Goal: Ask a question: Seek information or help from site administrators or community

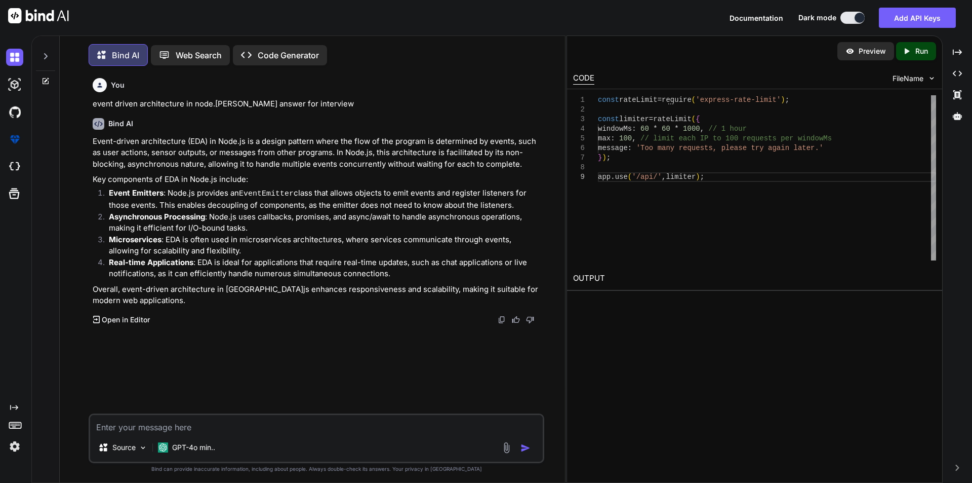
scroll to position [5, 0]
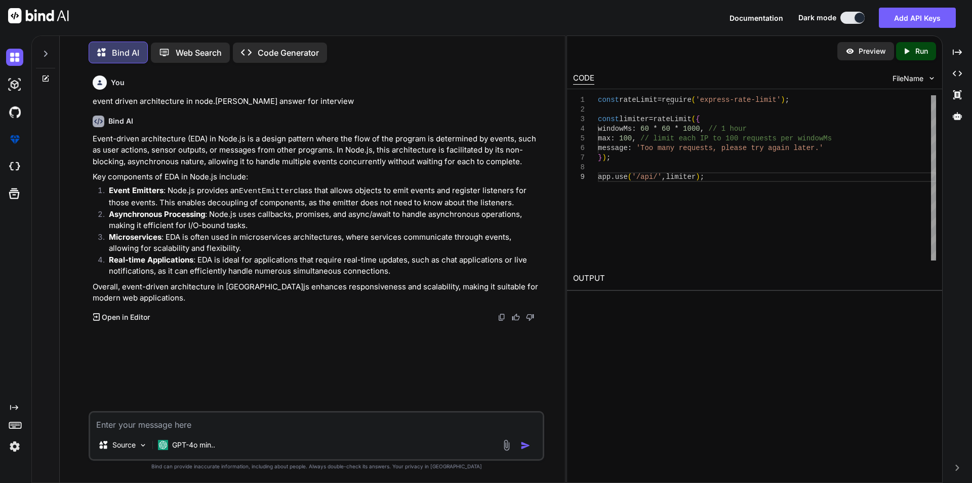
click at [168, 422] on textarea at bounding box center [316, 421] width 453 height 18
paste textarea "const express = require('express'); const bodyParser = require('body-parser') c…"
type textarea "const express = require('express'); const bodyParser = require('body-parser') c…"
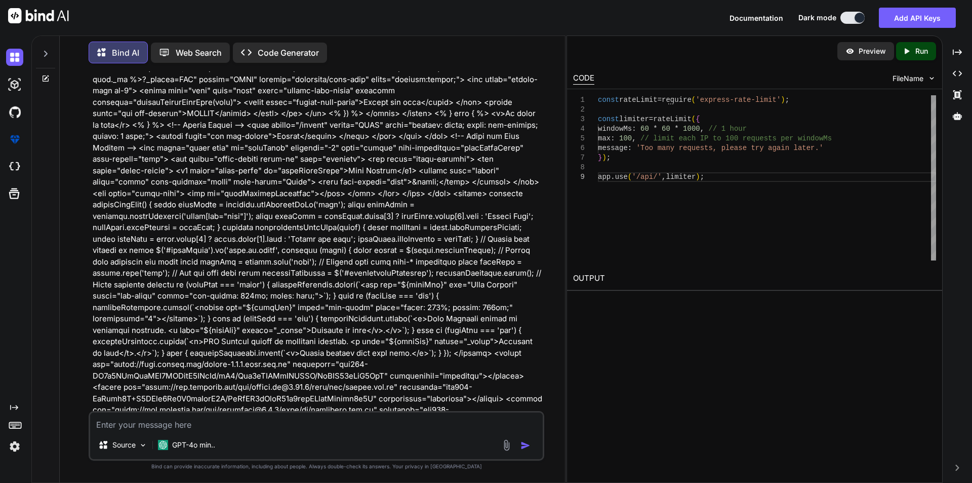
scroll to position [1442, 0]
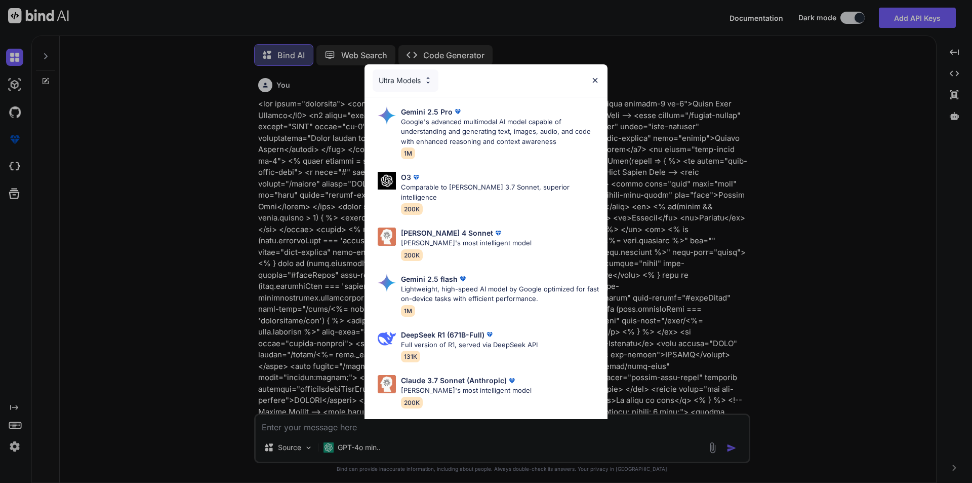
type textarea "x"
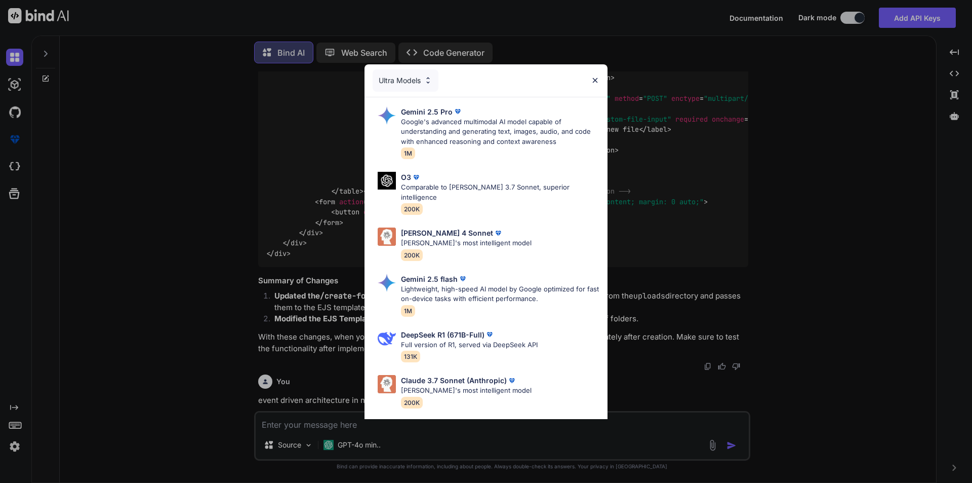
scroll to position [9466, 0]
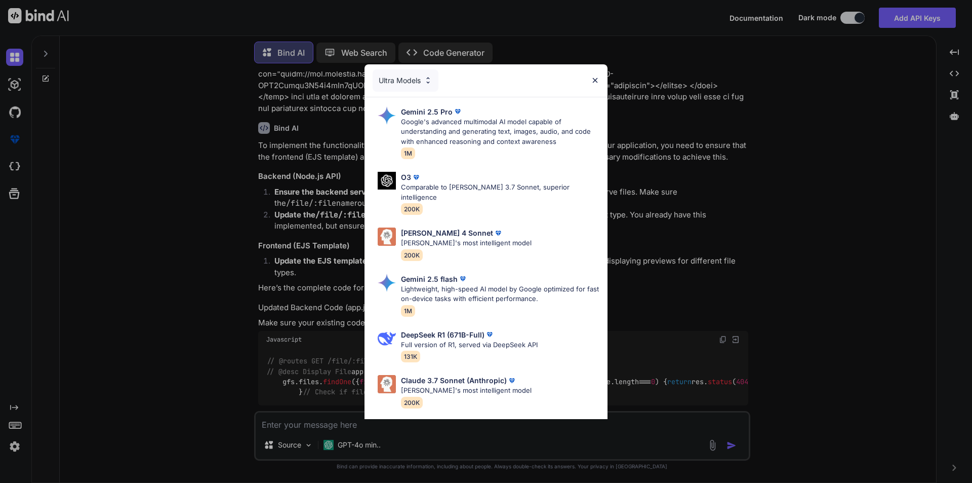
click at [596, 81] on img at bounding box center [595, 80] width 9 height 9
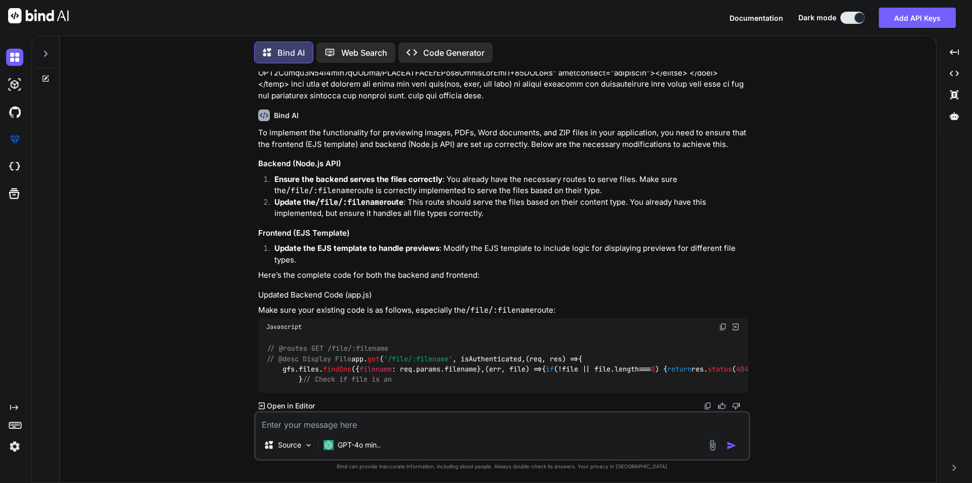
scroll to position [10824, 0]
click at [723, 323] on img at bounding box center [723, 327] width 8 height 8
click at [393, 421] on textarea at bounding box center [502, 421] width 493 height 18
paste textarea "// @routes GET /file/:filename // @desc Display File app.get('/file/:filename',…"
type textarea "// @routes GET /file/:filename // @desc Display File app.get('/file/:filename',…"
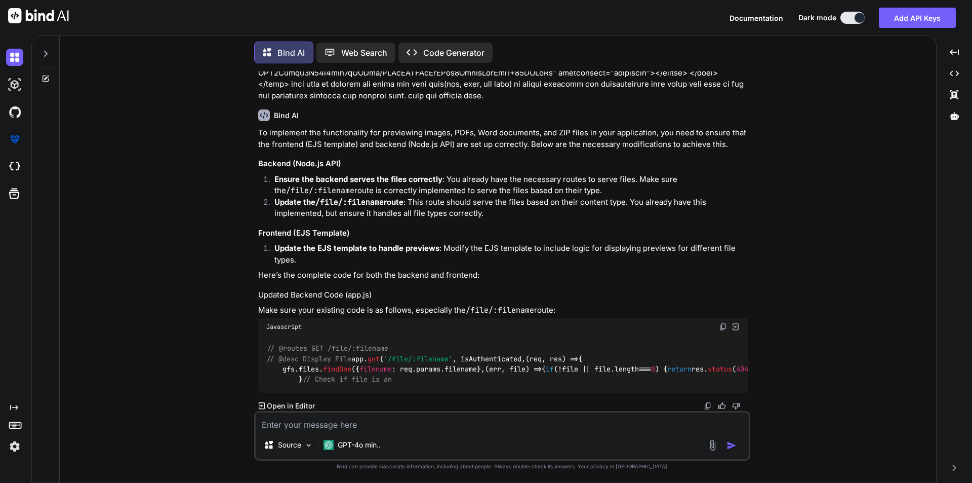
type textarea "x"
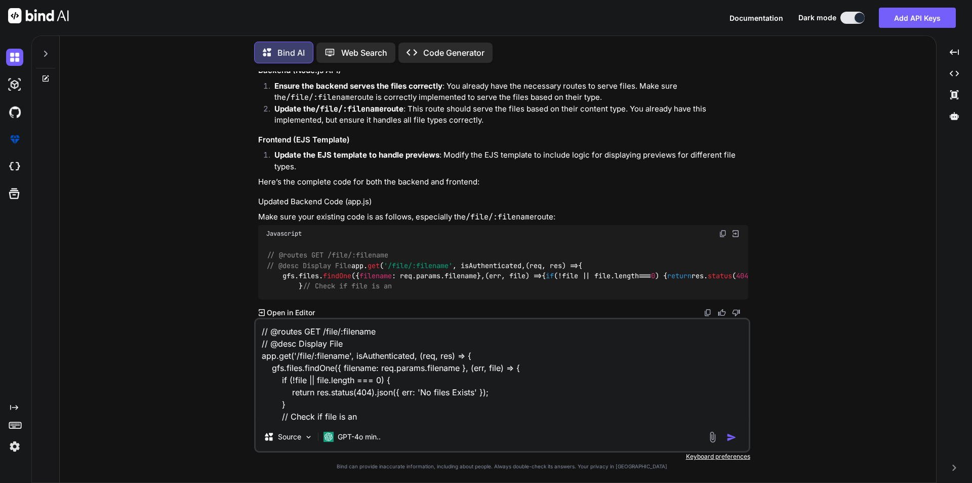
type textarea "// @routes GET /file/:filename // @desc Display File app.get('/file/:filename',…"
type textarea "x"
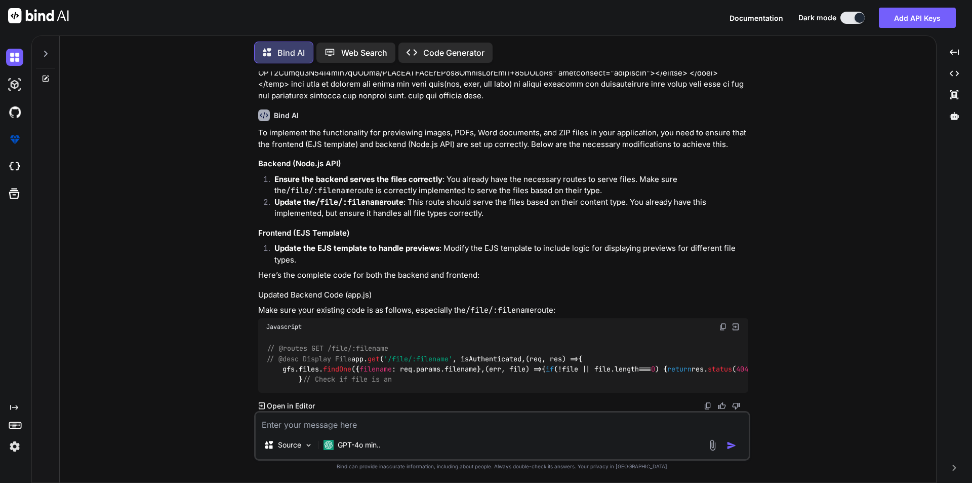
click at [722, 323] on img at bounding box center [723, 327] width 8 height 8
click at [340, 419] on textarea at bounding box center [502, 421] width 493 height 18
click at [337, 423] on textarea at bounding box center [502, 421] width 493 height 18
paste textarea "const express = require('express'); const bodyParser = require('body-parser') c…"
type textarea "const express = require('express'); const bodyParser = require('body-parser') c…"
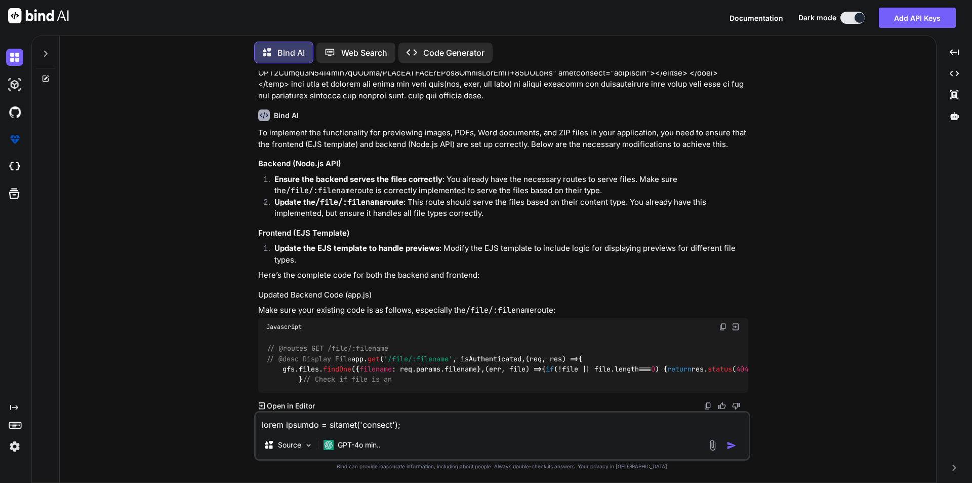
scroll to position [6358, 0]
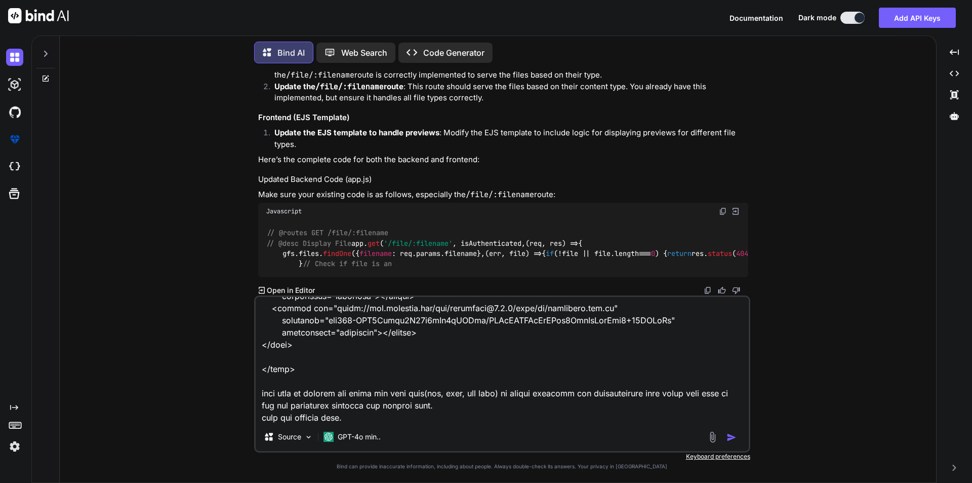
type textarea "x"
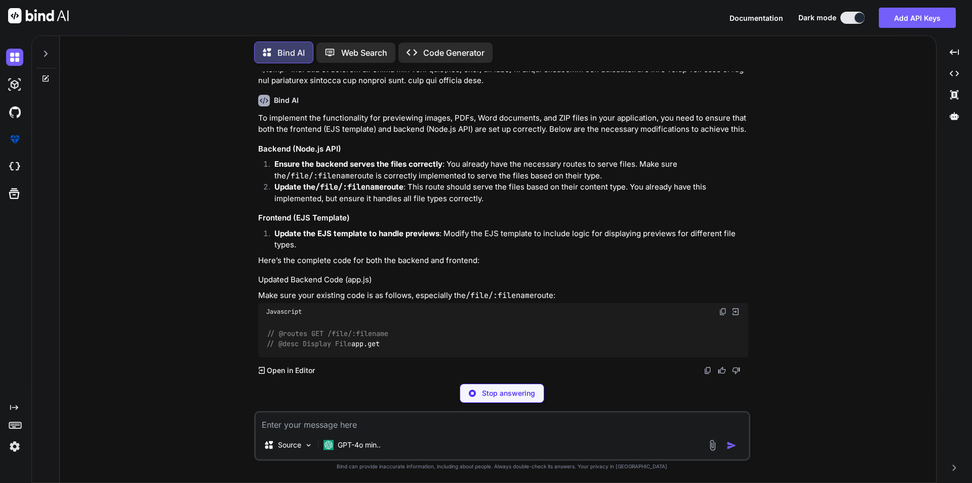
scroll to position [12505, 0]
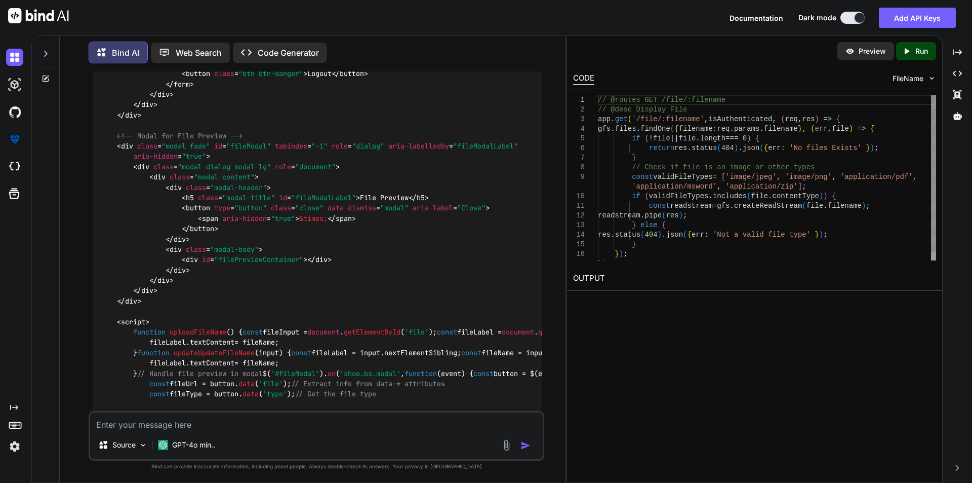
type textarea "x"
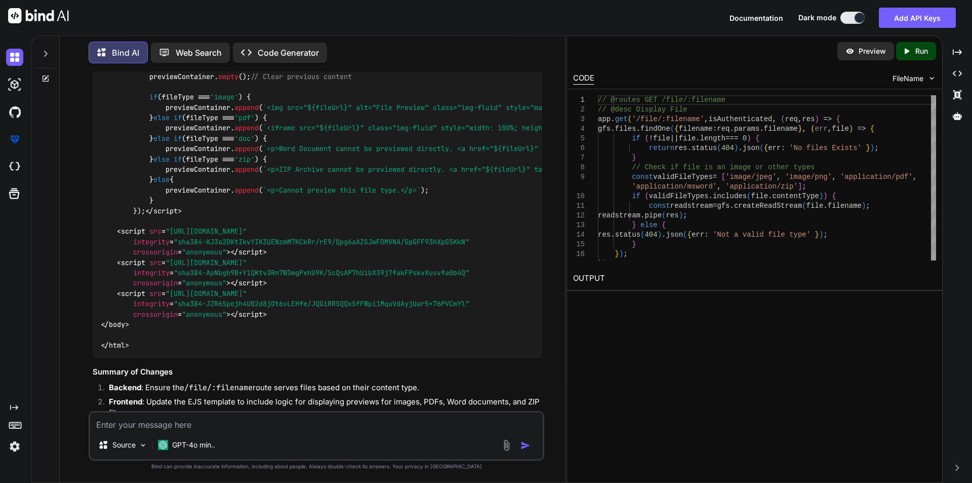
scroll to position [13493, 0]
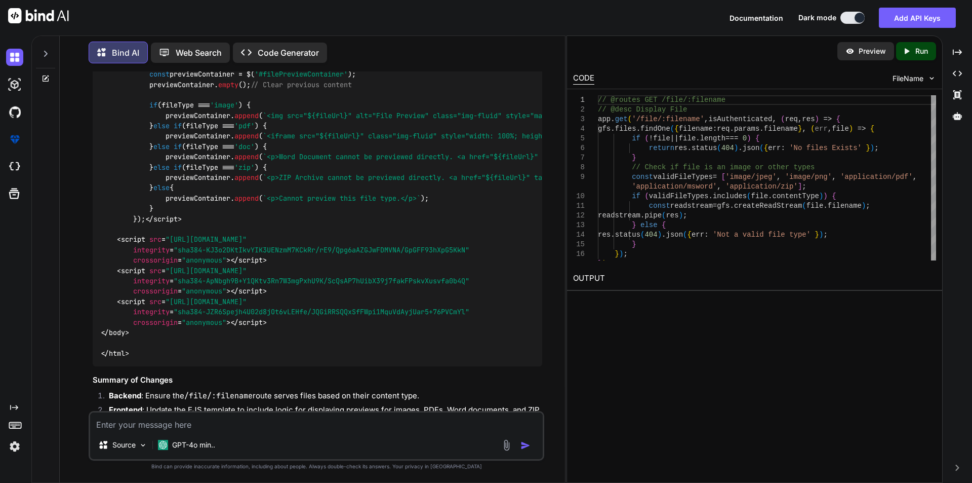
scroll to position [13543, 0]
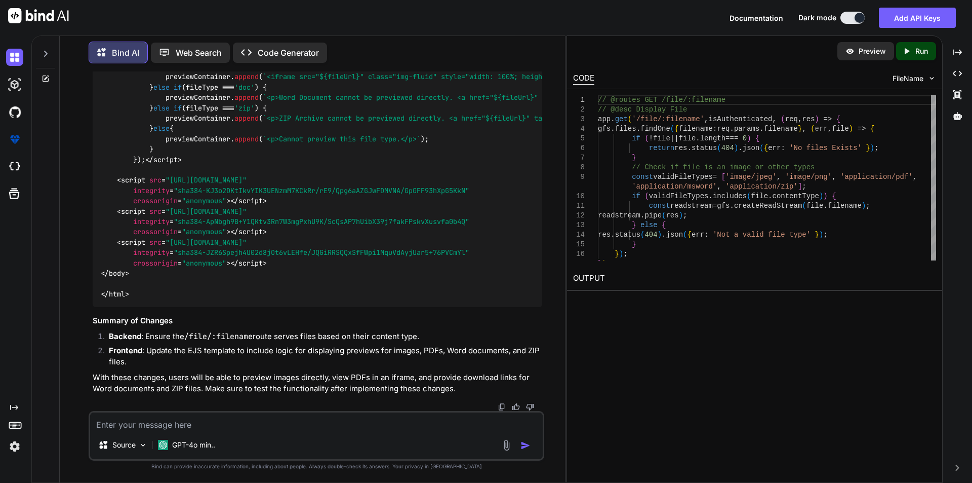
scroll to position [15679, 0]
click at [506, 446] on img at bounding box center [507, 445] width 12 height 12
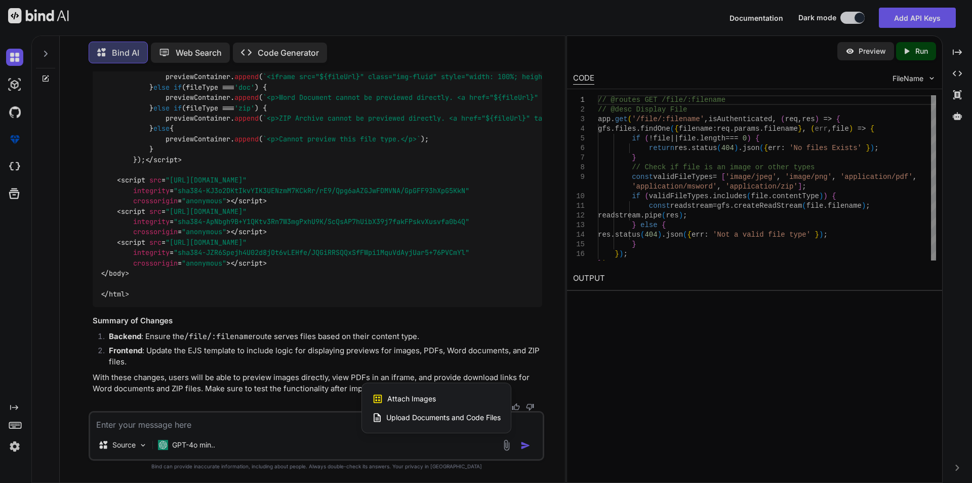
click at [506, 446] on div at bounding box center [486, 241] width 972 height 483
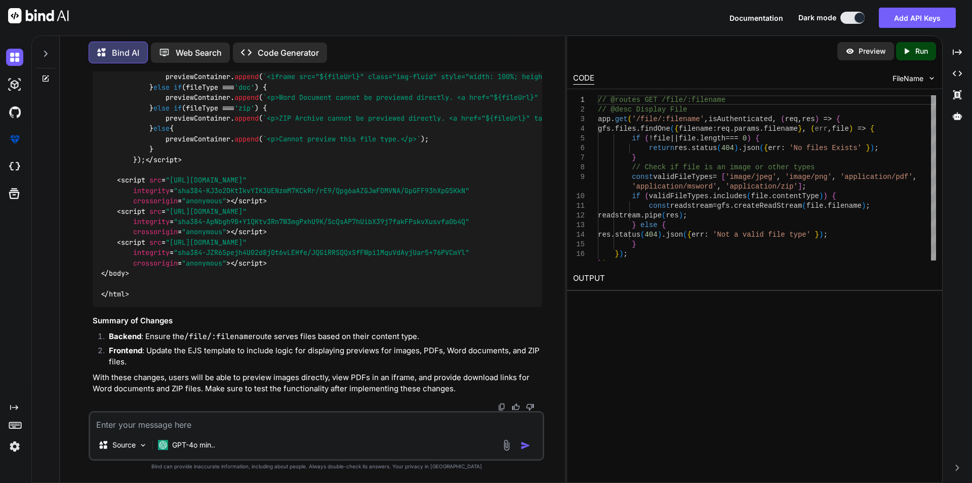
click at [506, 446] on img at bounding box center [507, 445] width 12 height 12
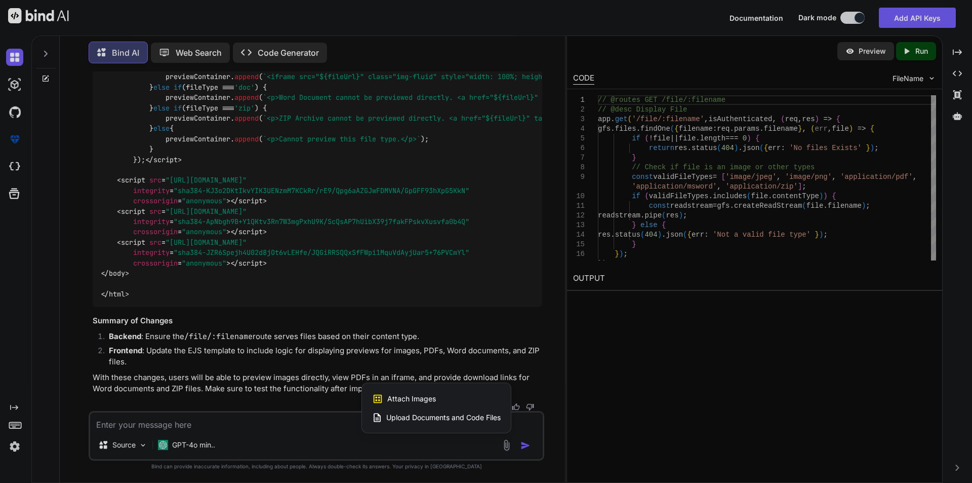
click at [435, 417] on span "Upload Documents and Code Files" at bounding box center [443, 417] width 114 height 10
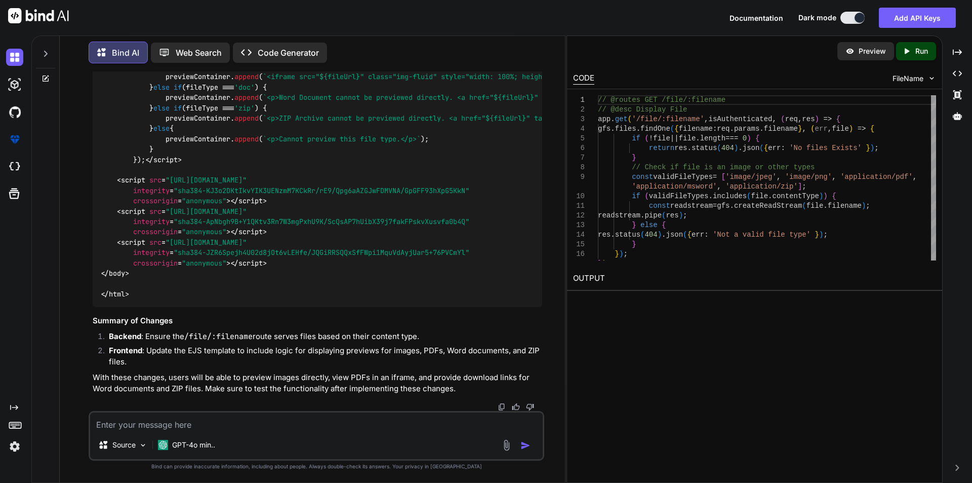
click at [506, 444] on img at bounding box center [507, 445] width 12 height 12
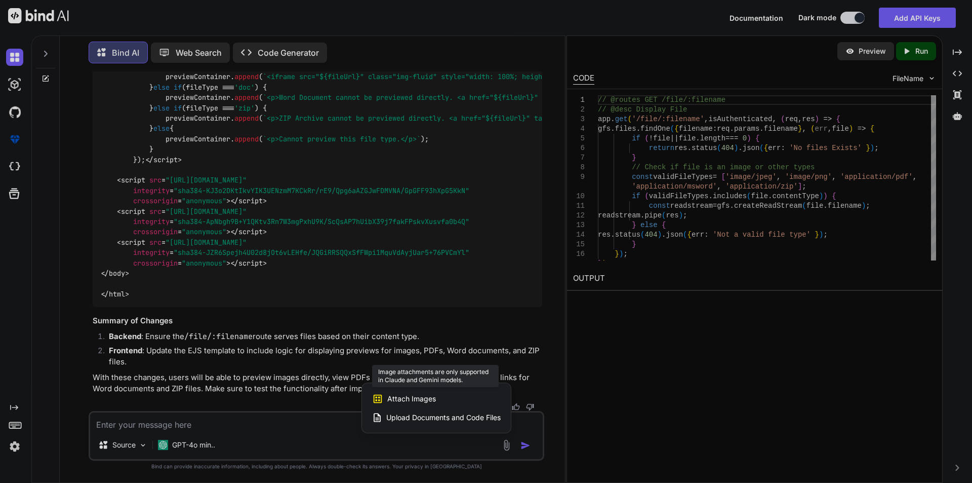
click at [411, 399] on span "Attach Images" at bounding box center [411, 399] width 49 height 10
click at [510, 447] on div at bounding box center [486, 241] width 972 height 483
click at [510, 447] on img at bounding box center [507, 445] width 12 height 12
click at [442, 419] on span "Upload Documents and Code Files" at bounding box center [443, 417] width 114 height 10
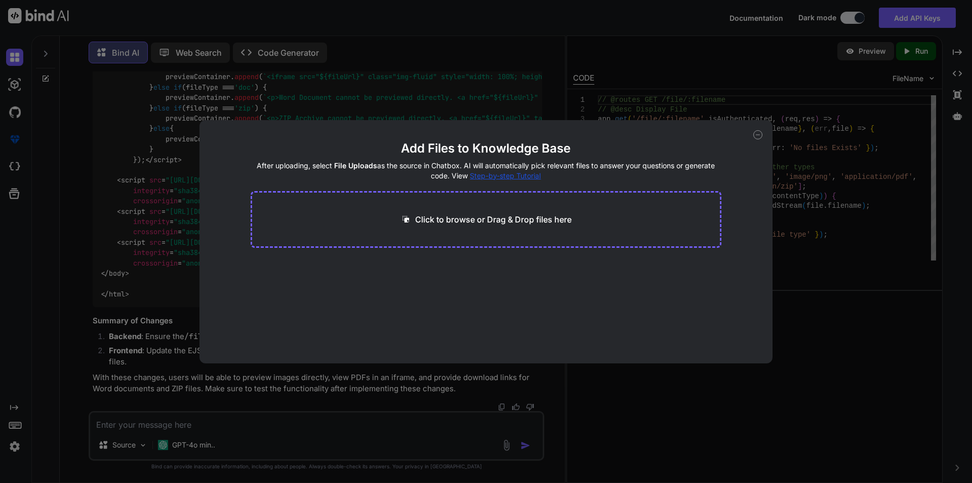
click at [495, 220] on p "Click to browse or Drag & Drop files here" at bounding box center [493, 219] width 156 height 12
click at [836, 318] on div "Add Files to Knowledge Base After uploading, select File Uploads as the source …" at bounding box center [486, 241] width 972 height 483
type textarea "x"
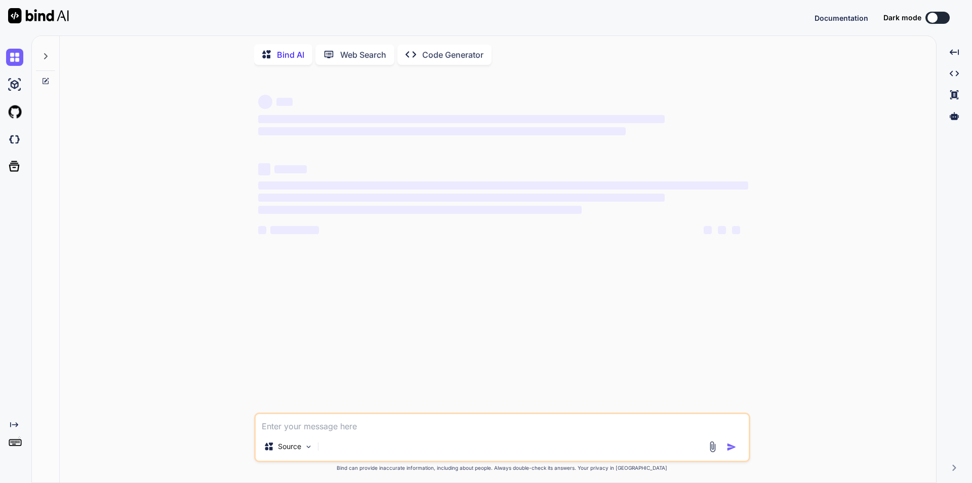
type textarea "x"
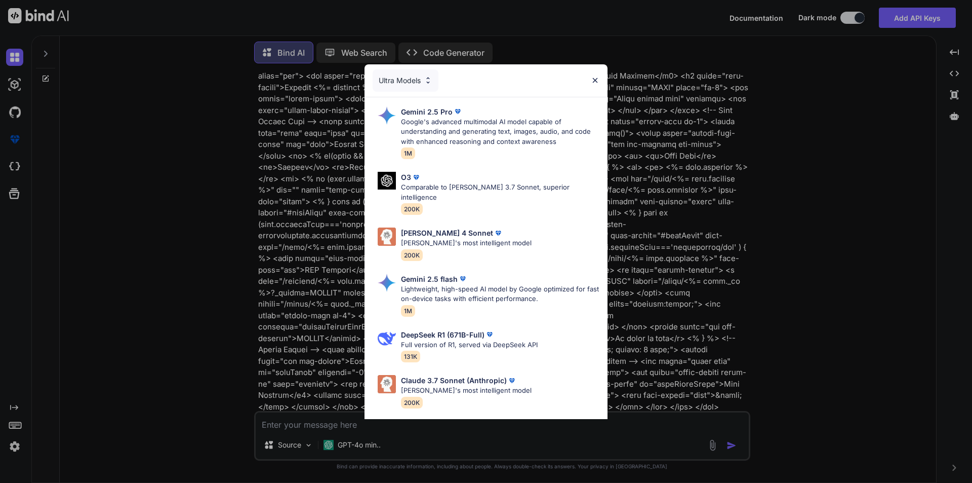
scroll to position [8299, 0]
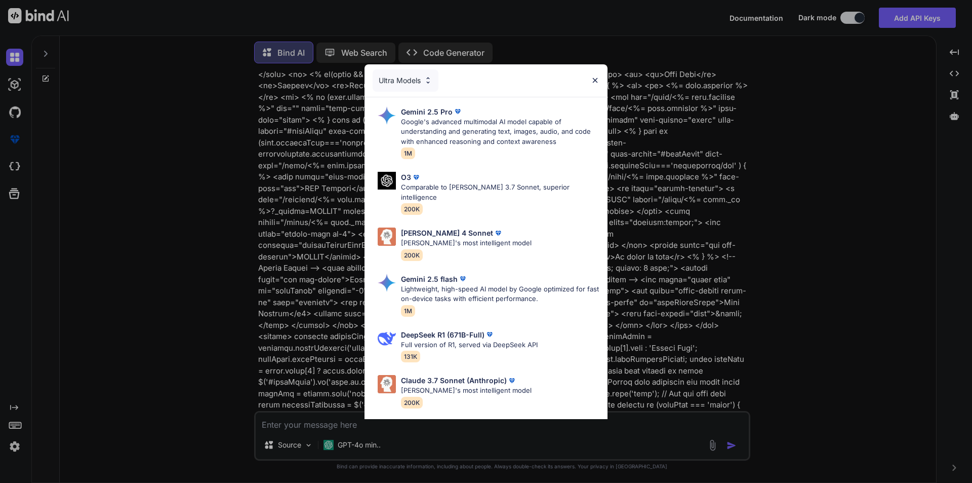
click at [599, 80] on img at bounding box center [595, 80] width 9 height 9
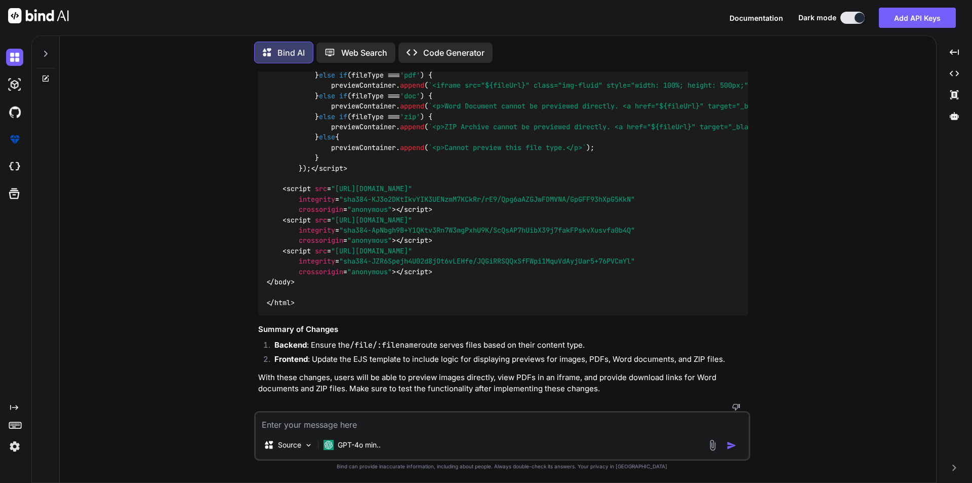
scroll to position [11997, 0]
click at [45, 51] on icon at bounding box center [46, 54] width 4 height 6
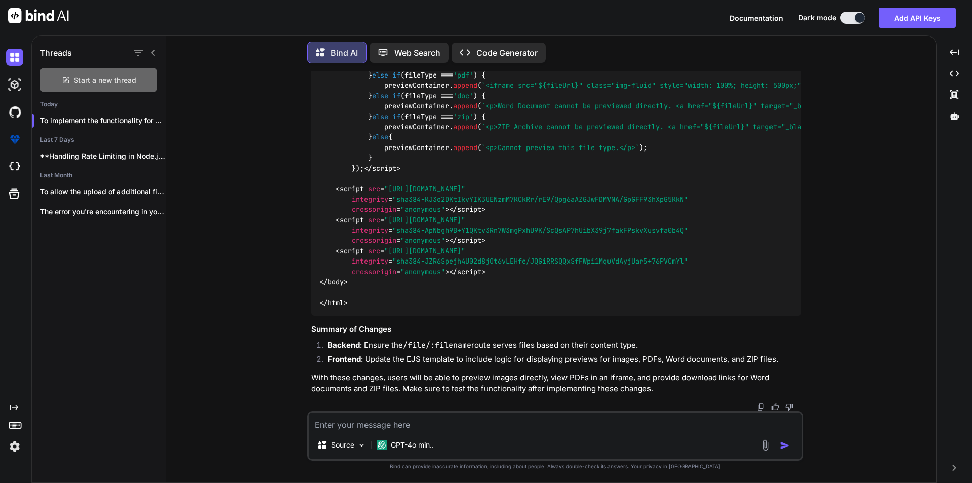
click at [96, 76] on span "Start a new thread" at bounding box center [105, 80] width 62 height 10
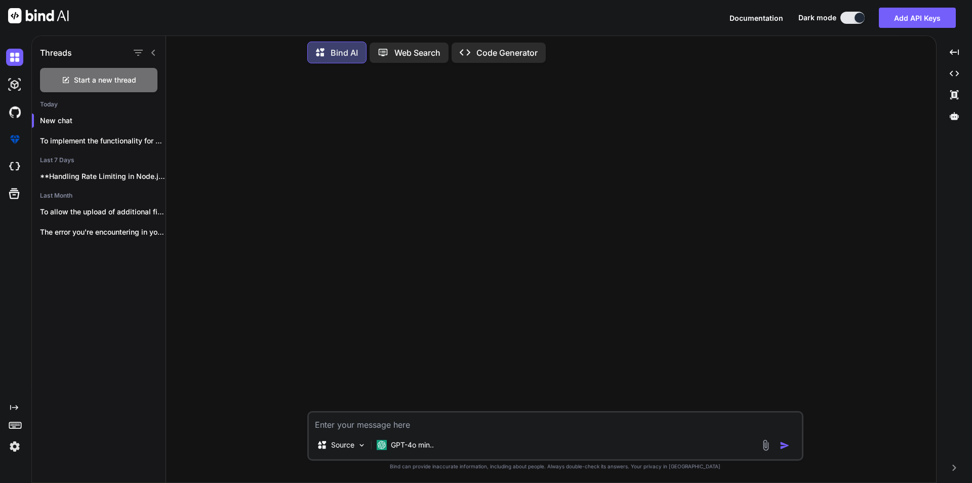
click at [154, 50] on icon at bounding box center [153, 53] width 4 height 6
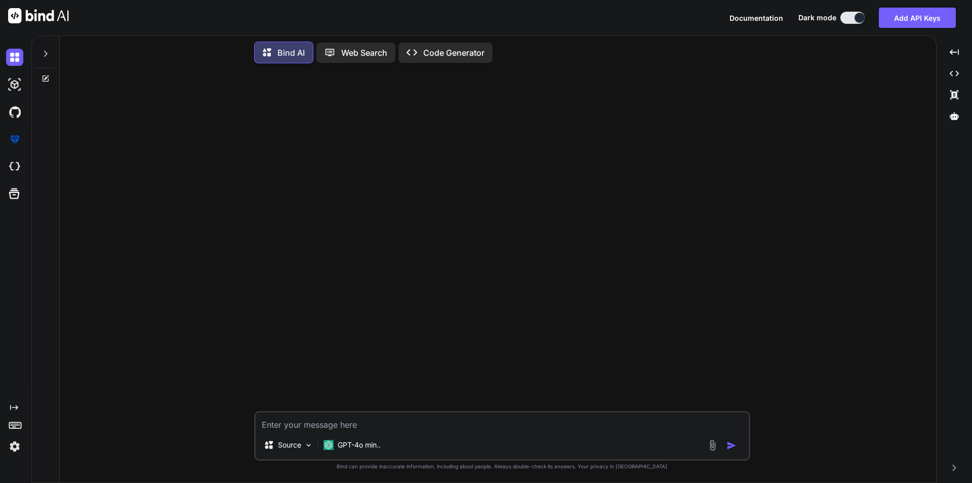
click at [286, 422] on textarea at bounding box center [502, 421] width 493 height 18
paste textarea "const express = require('express'); const bodyParser = require('body-parser') c…"
type textarea "const express = require('express'); const bodyParser = require('body-parser') c…"
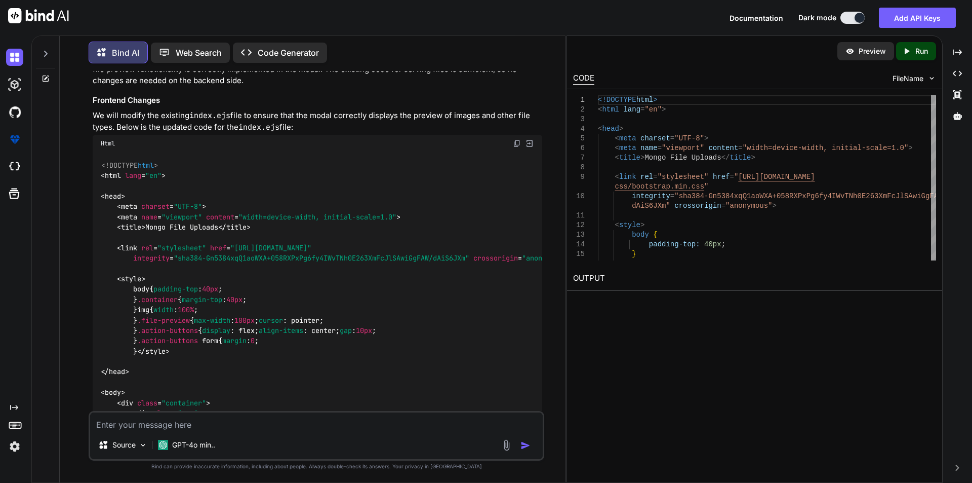
scroll to position [1558, 0]
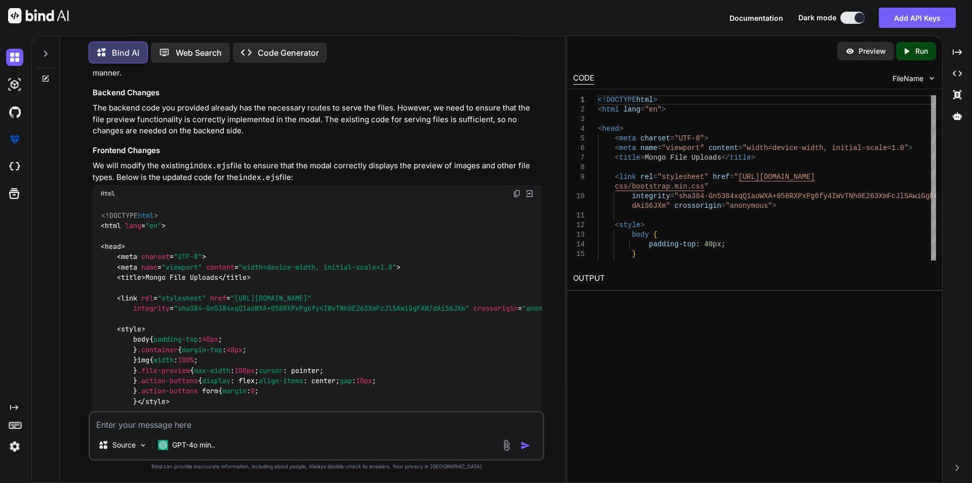
click at [518, 189] on img at bounding box center [517, 193] width 8 height 8
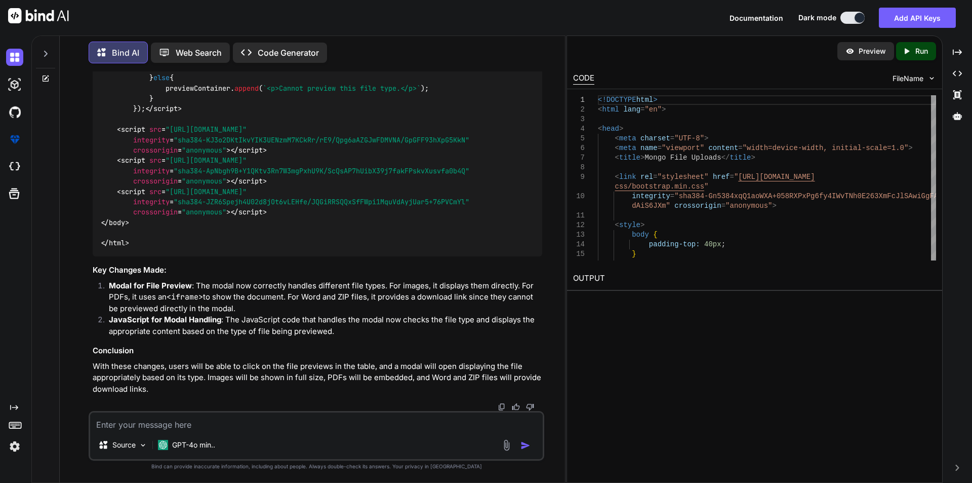
scroll to position [3616, 0]
click at [232, 429] on textarea at bounding box center [316, 421] width 453 height 18
paste textarea "<!DOCTYPE html> <html lang="en"> <head> <meta charset="UTF-8"> <meta name="view…"
type textarea "<!DOCTYPE html> <html lang="en"> <head> <meta charset="UTF-8"> <meta name="view…"
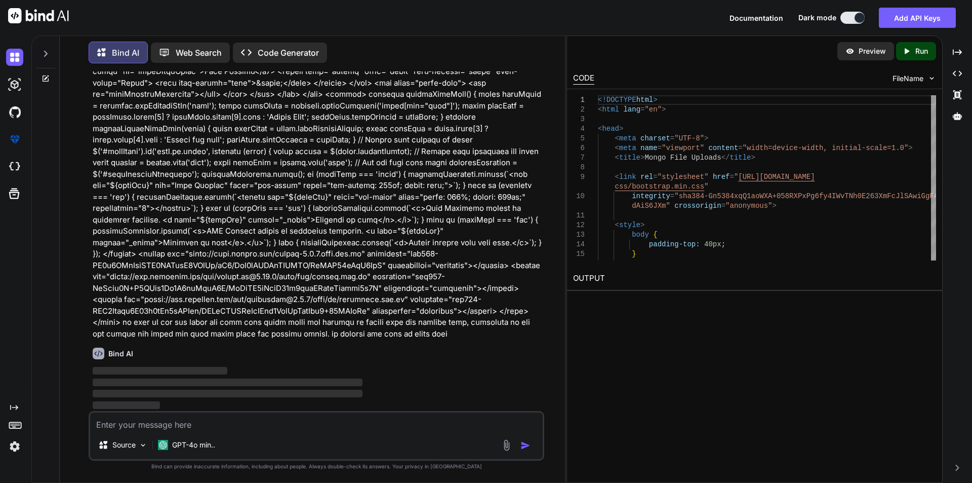
scroll to position [3955, 0]
drag, startPoint x: 230, startPoint y: 421, endPoint x: 345, endPoint y: 461, distance: 121.9
click at [345, 461] on div "Source GPT-4o min.. Created with Bind Always check its answers. Privacy in Bind…" at bounding box center [317, 440] width 456 height 59
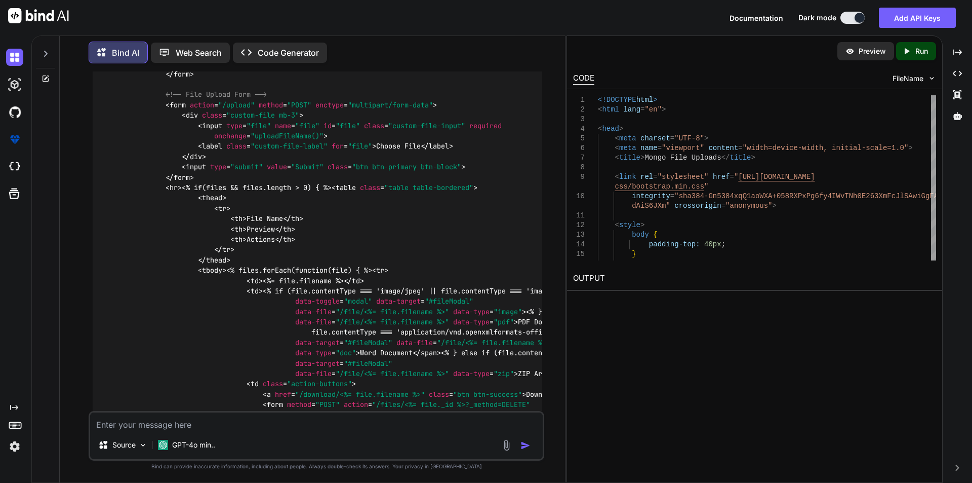
scroll to position [4613, 0]
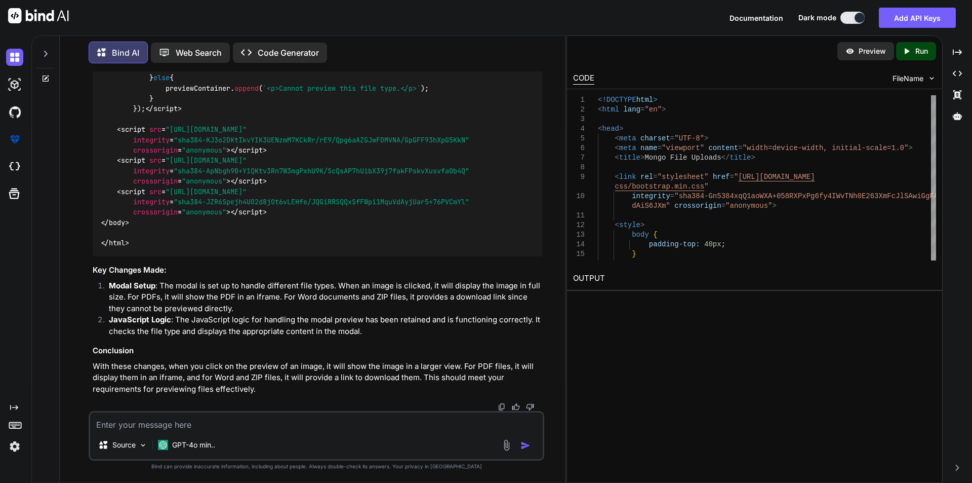
scroll to position [6718, 0]
click at [236, 423] on textarea at bounding box center [316, 421] width 453 height 18
paste textarea "// Handle file preview in modal $('#fileModal').on('show.bs.modal', function (e…"
type textarea "// Handle file preview in modal $('#fileModal').on('show.bs.modal', function (e…"
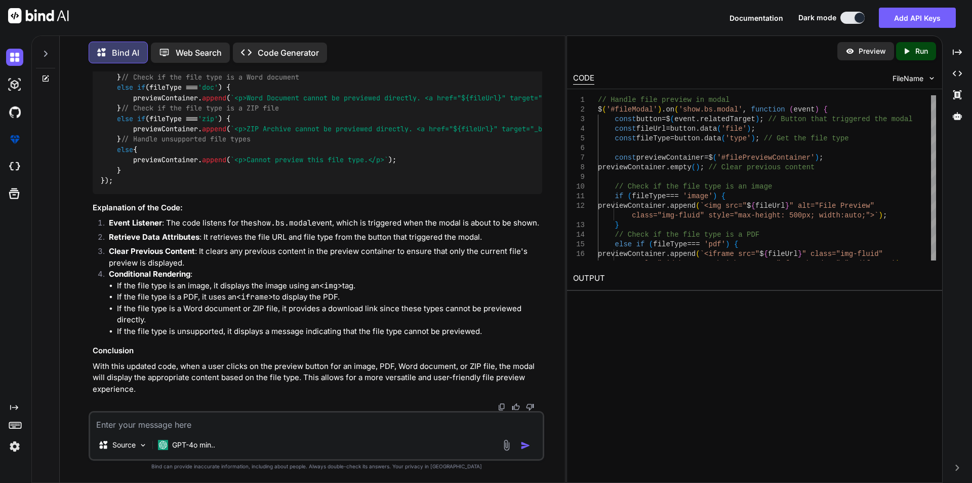
scroll to position [7267, 0]
click at [222, 422] on textarea at bounding box center [316, 421] width 453 height 18
paste textarea "<!DOCTYPE html> <html lang="en"> <head> <meta charset="UTF-8"> <meta name="view…"
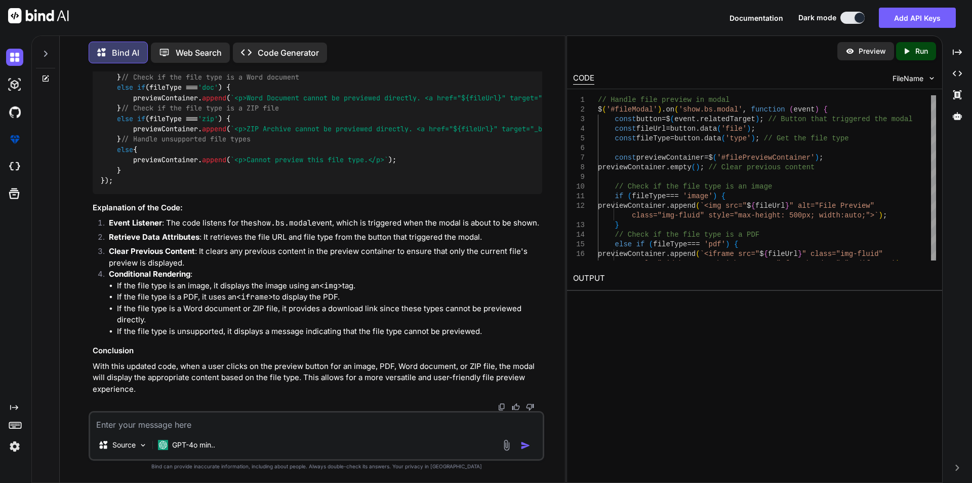
type textarea "<!DOCTYPE html> <html lang="en"> <head> <meta charset="UTF-8"> <meta name="view…"
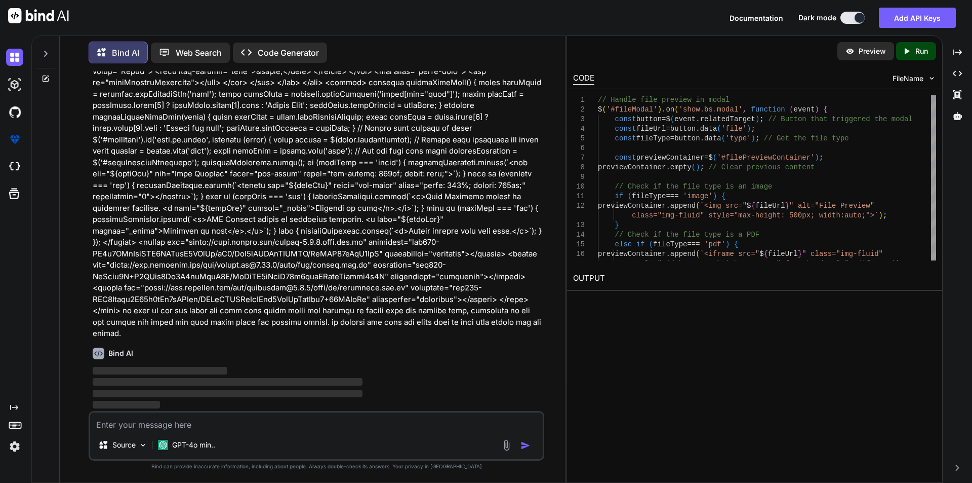
scroll to position [7910, 0]
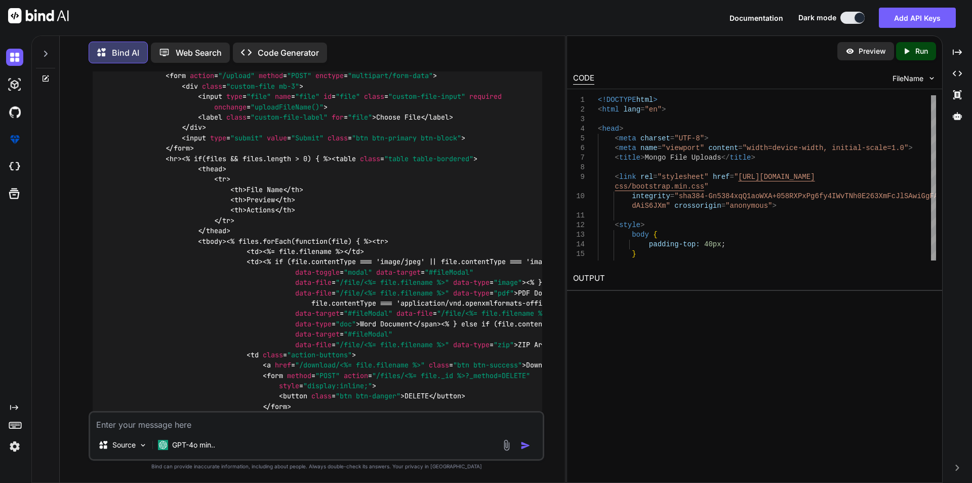
click at [264, 430] on textarea at bounding box center [316, 421] width 453 height 18
paste textarea "This is the index.ejs code for frontend side <!DOCTYPE html> <html lang="en"> <…"
type textarea "This is the index.ejs code for frontend side <!DOCTYPE html> <html lang="en"> <…"
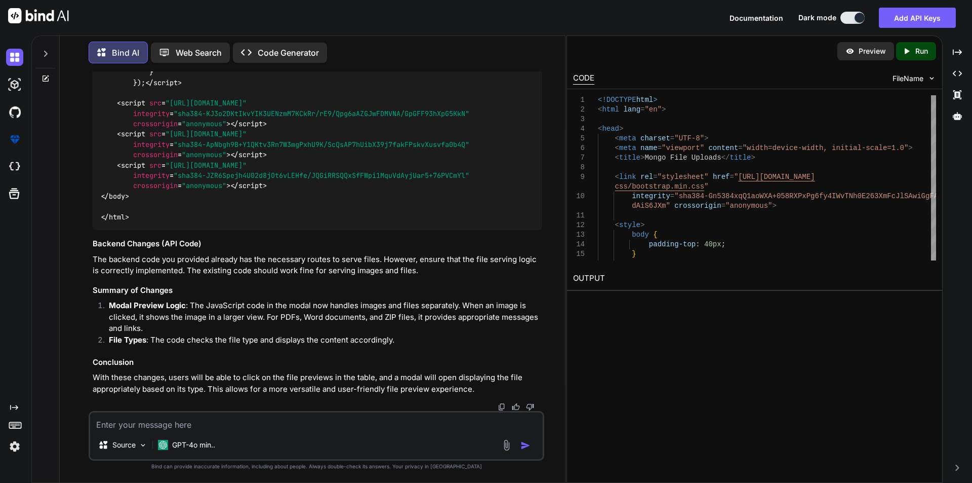
scroll to position [12557, 0]
click at [48, 50] on icon at bounding box center [46, 54] width 8 height 8
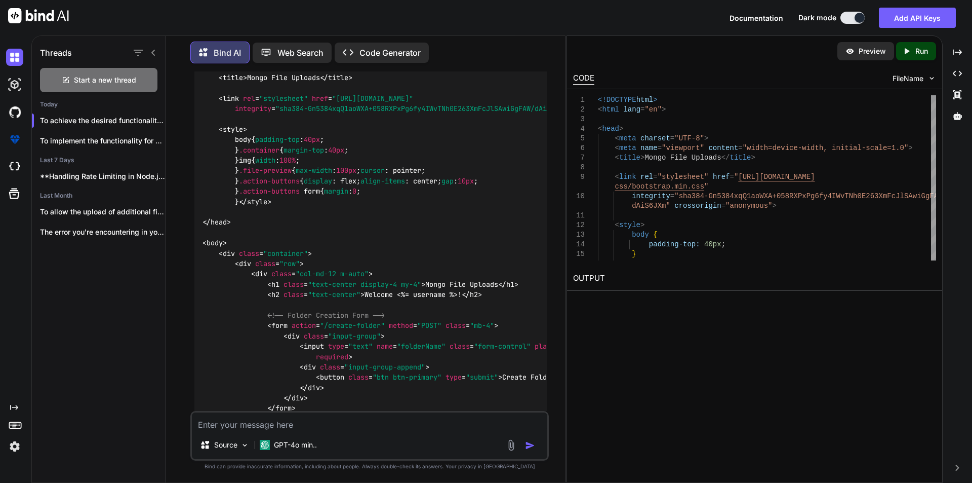
scroll to position [13531, 0]
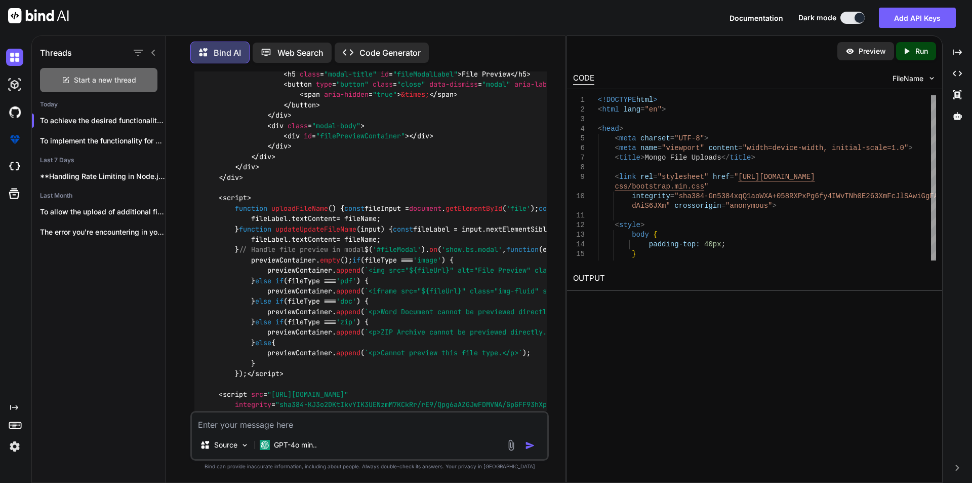
click at [80, 78] on span "Start a new thread" at bounding box center [105, 80] width 62 height 10
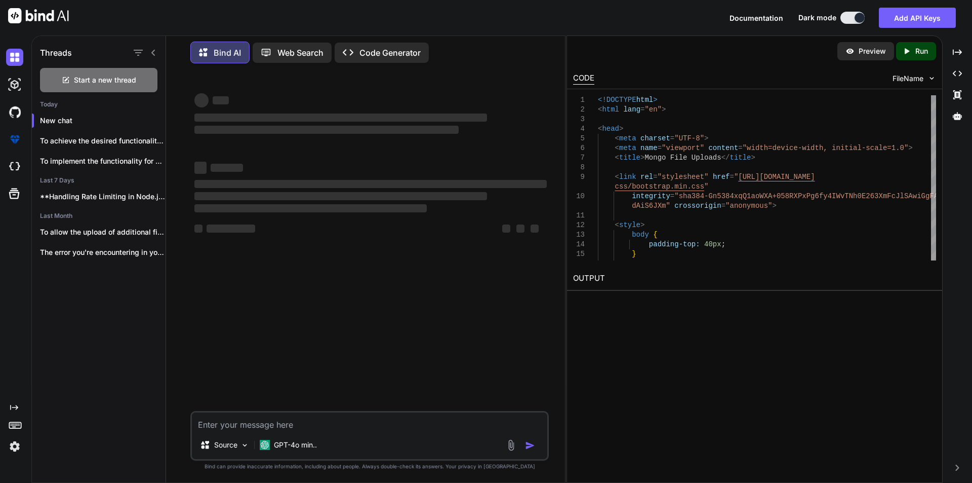
click at [272, 423] on textarea at bounding box center [370, 421] width 356 height 18
paste textarea "This is the index.ejs code for frontend side <!DOCTYPE html> <html lang="en"> <…"
type textarea "This is the index.ejs code for frontend side <!DOCTYPE html> <html lang="en"> <…"
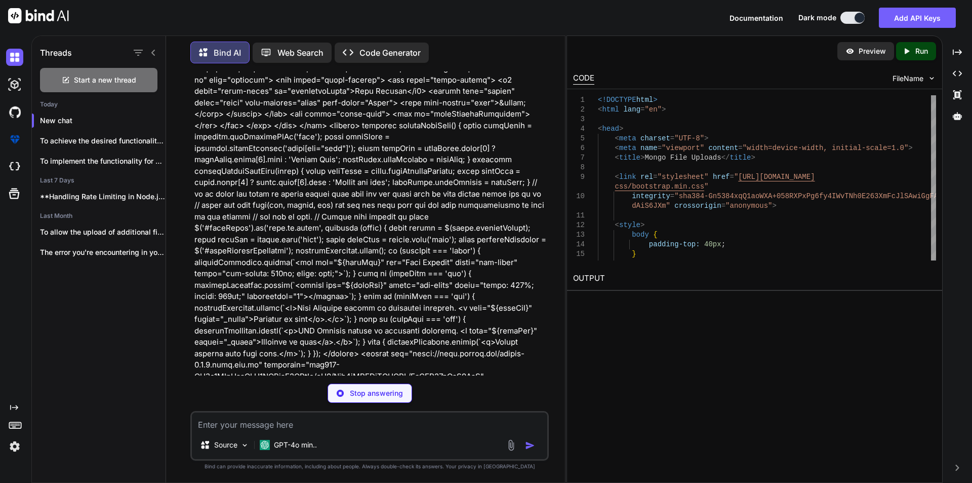
scroll to position [962, 0]
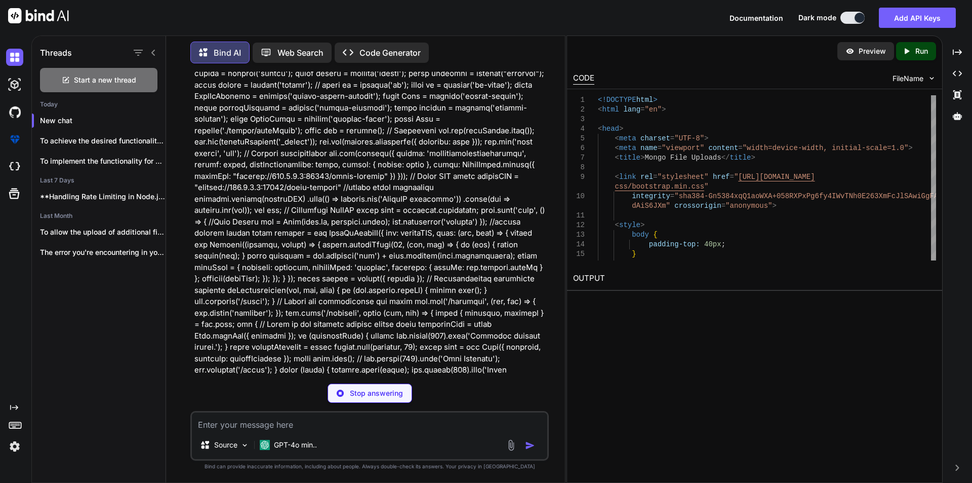
click at [154, 50] on icon at bounding box center [153, 53] width 4 height 6
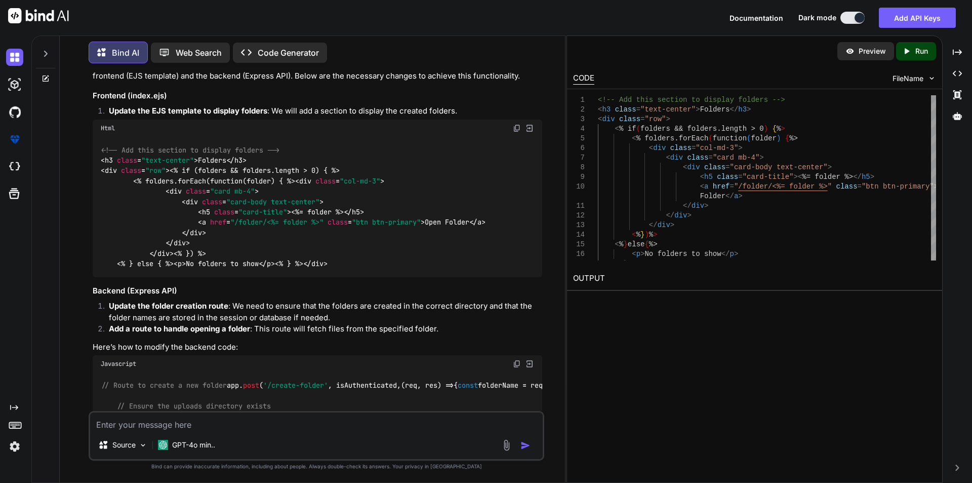
scroll to position [1403, 0]
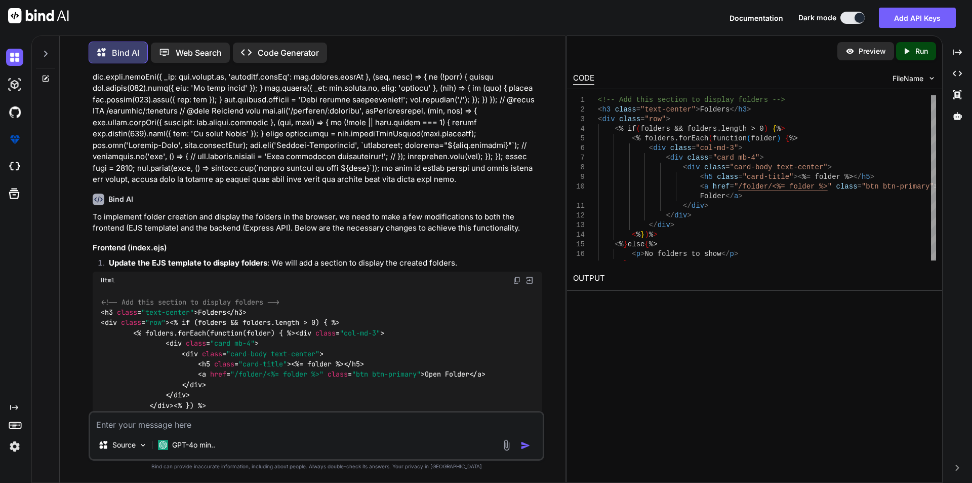
click at [516, 276] on img at bounding box center [517, 280] width 8 height 8
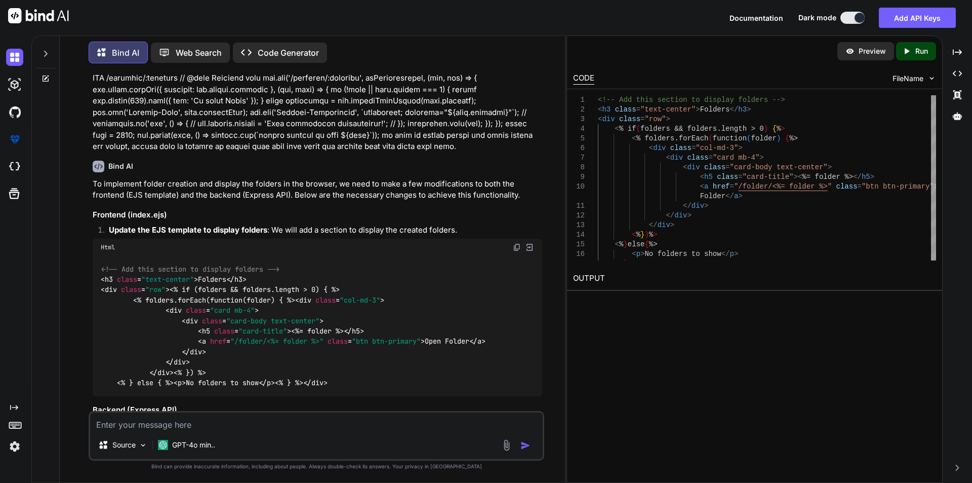
scroll to position [1454, 0]
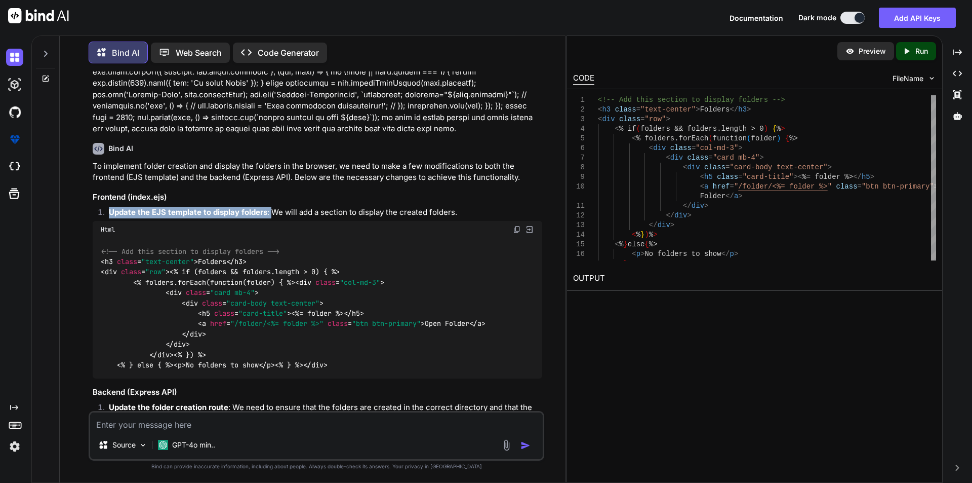
drag, startPoint x: 271, startPoint y: 166, endPoint x: 111, endPoint y: 163, distance: 160.1
click at [111, 207] on li "Update the EJS template to display folders : We will add a section to display t…" at bounding box center [322, 214] width 442 height 14
copy li "Update the EJS template to display folders :"
drag, startPoint x: 404, startPoint y: 167, endPoint x: 436, endPoint y: 167, distance: 32.4
click at [403, 207] on li "Update the EJS template to display folders : We will add a section to display t…" at bounding box center [322, 214] width 442 height 14
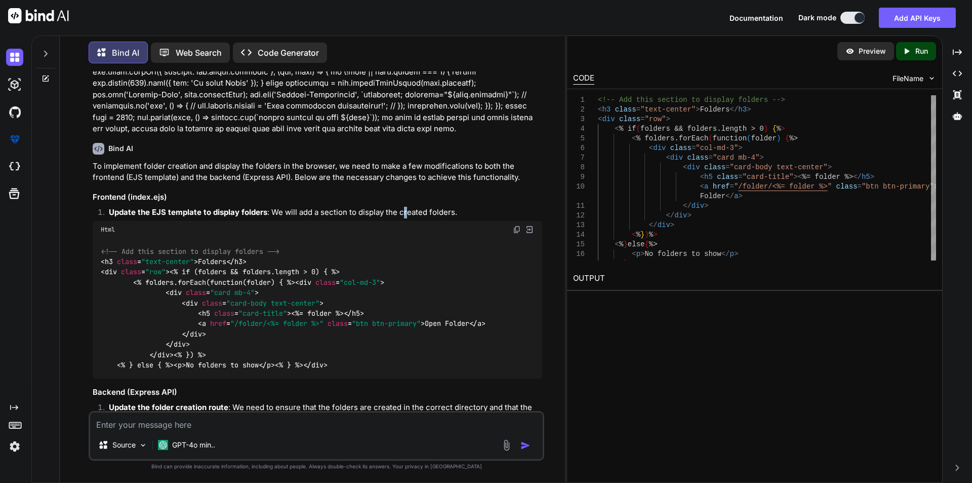
click at [466, 207] on li "Update the EJS template to display folders : We will add a section to display t…" at bounding box center [322, 214] width 442 height 14
drag, startPoint x: 425, startPoint y: 161, endPoint x: 387, endPoint y: 161, distance: 38.5
click at [414, 207] on li "Update the EJS template to display folders : We will add a section to display t…" at bounding box center [322, 214] width 442 height 14
drag, startPoint x: 387, startPoint y: 161, endPoint x: 400, endPoint y: 161, distance: 12.7
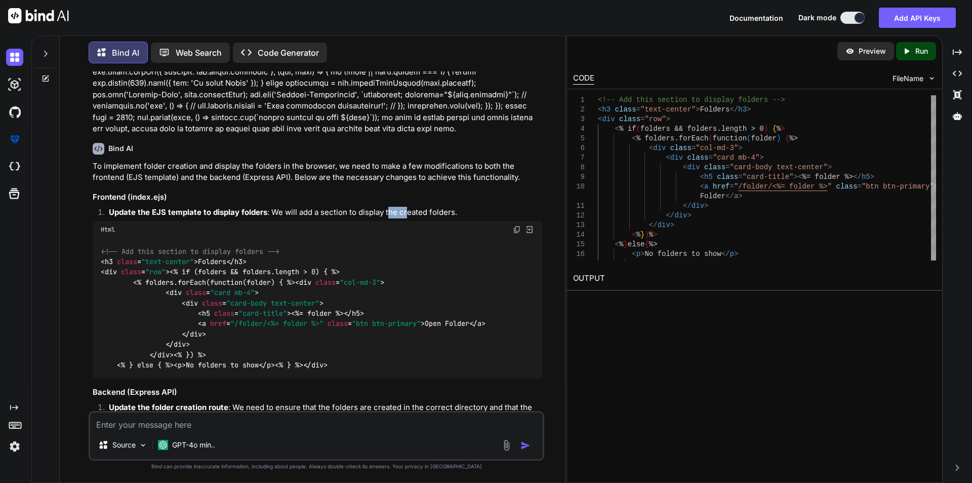
click at [452, 207] on li "Update the EJS template to display folders : We will add a section to display t…" at bounding box center [322, 214] width 442 height 14
drag, startPoint x: 453, startPoint y: 168, endPoint x: 110, endPoint y: 169, distance: 342.9
click at [110, 207] on li "Update the EJS template to display folders : We will add a section to display t…" at bounding box center [322, 214] width 442 height 14
copy li "Update the EJS template to display folders : We will add a section to display t…"
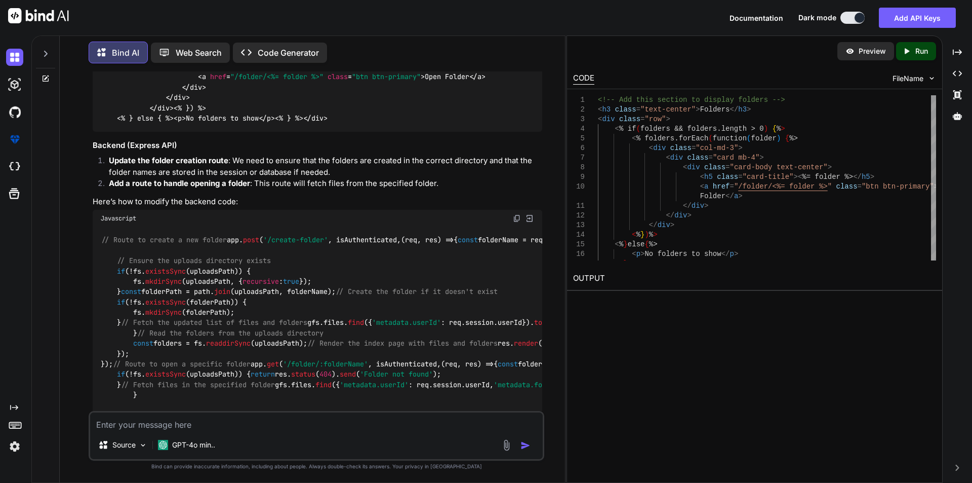
scroll to position [1707, 0]
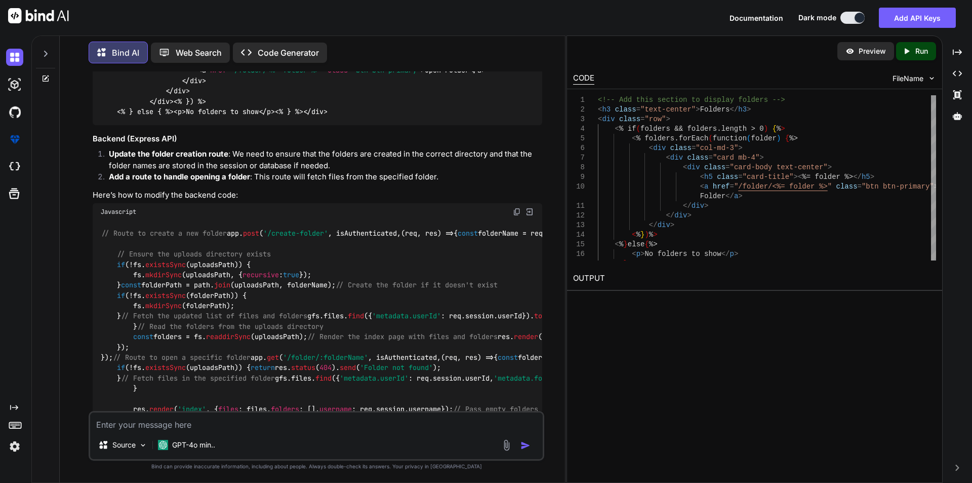
click at [410, 201] on p "Here’s how to modify the backend code:" at bounding box center [318, 195] width 450 height 12
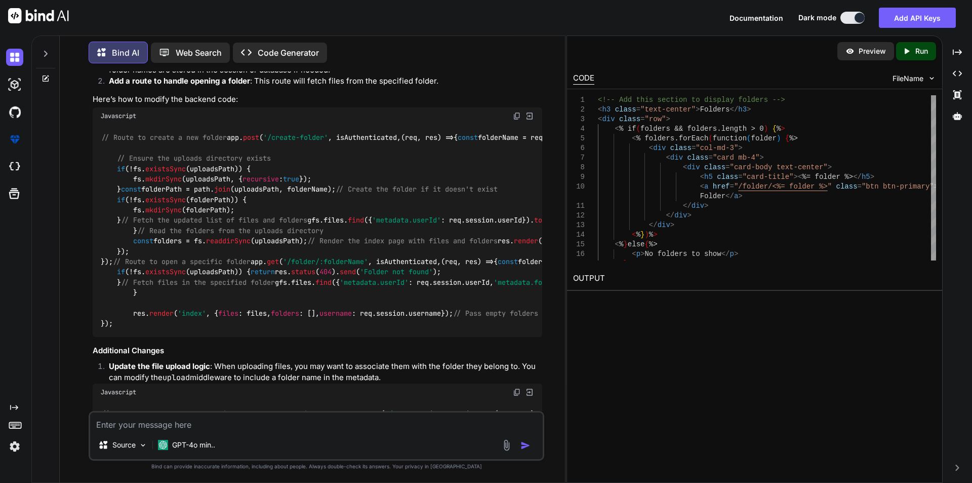
scroll to position [1809, 0]
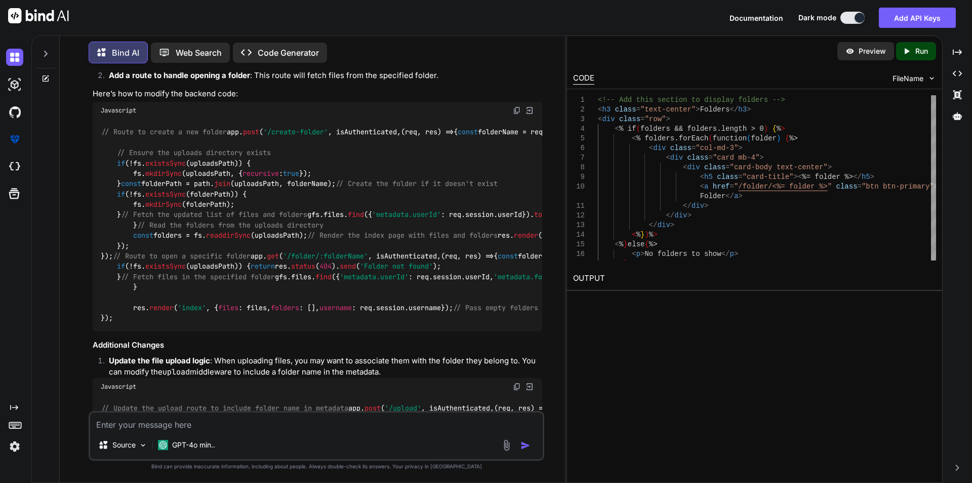
click at [519, 114] on img at bounding box center [517, 110] width 8 height 8
click at [239, 100] on p "Here’s how to modify the backend code:" at bounding box center [318, 94] width 450 height 12
drag, startPoint x: 180, startPoint y: 110, endPoint x: 91, endPoint y: 108, distance: 89.7
click at [91, 108] on div "You Bind AI To implement folder creation and display the folders in the browser…" at bounding box center [318, 240] width 454 height 339
click at [223, 103] on div "To implement folder creation and display the folders in the browser, we need to…" at bounding box center [318, 183] width 450 height 755
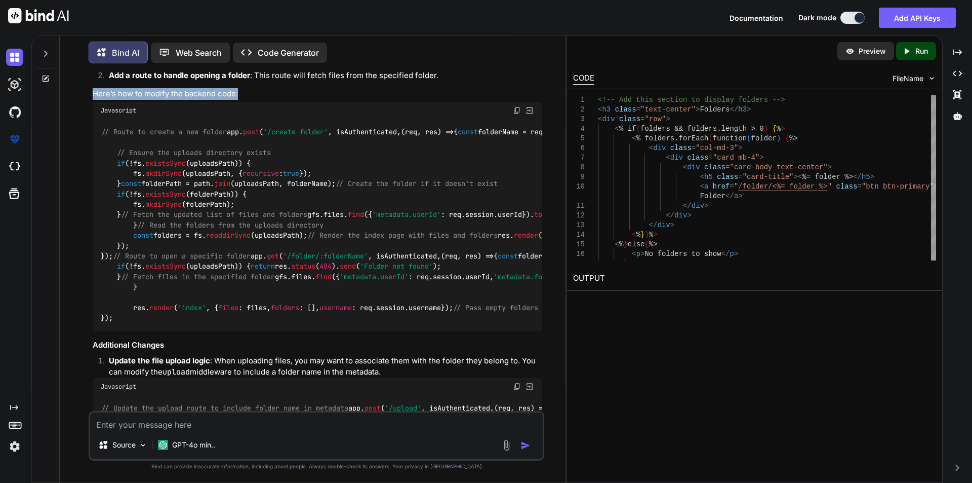
drag, startPoint x: 247, startPoint y: 109, endPoint x: 94, endPoint y: 112, distance: 153.0
click at [94, 100] on p "Here’s how to modify the backend code:" at bounding box center [318, 94] width 450 height 12
copy p "Here’s how to modify the backend code:"
click at [331, 100] on p "Here’s how to modify the backend code:" at bounding box center [318, 94] width 450 height 12
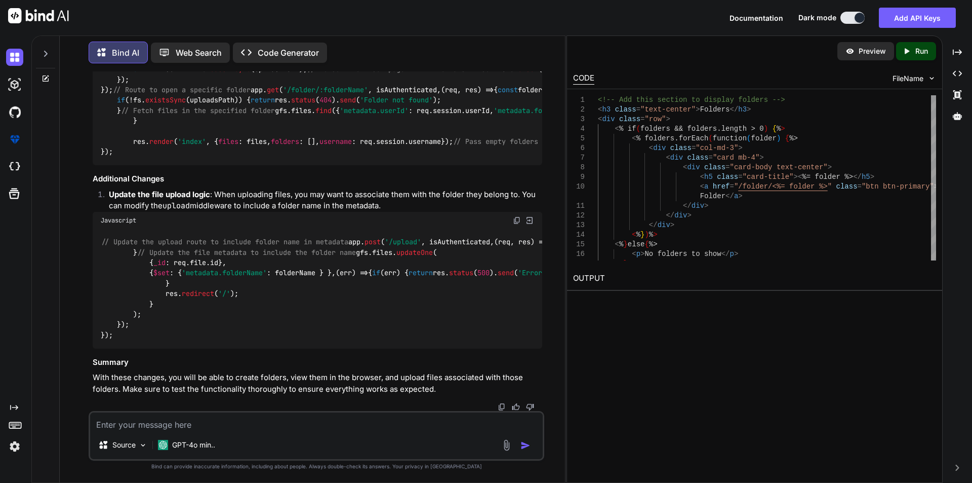
scroll to position [2416, 0]
click at [518, 216] on img at bounding box center [517, 220] width 8 height 8
click at [190, 424] on textarea at bounding box center [316, 421] width 453 height 18
paste textarea "<!DOCTYPE html> <html lang="en"> <head> <meta charset="UTF-8"> <meta name="view…"
type textarea "<!DOCTYPE html> <html lang="en"> <head> <meta charset="UTF-8"> <meta name="view…"
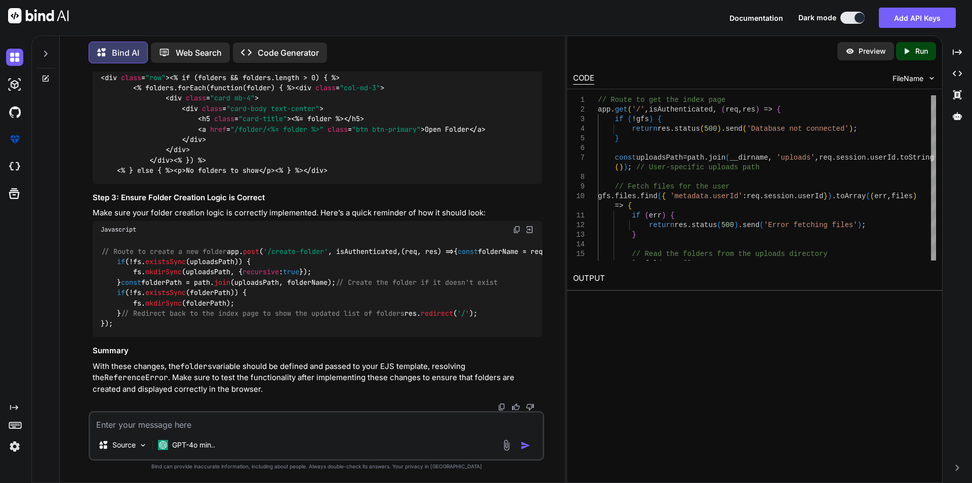
scroll to position [3769, 0]
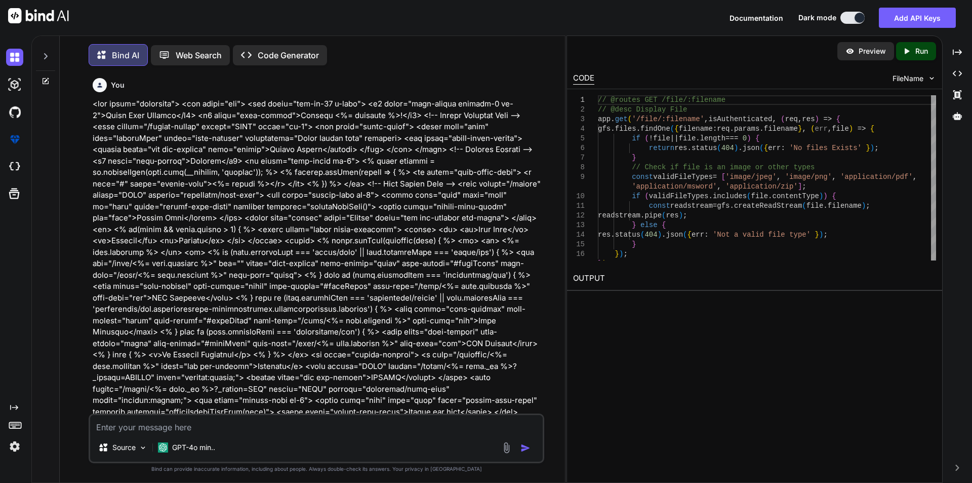
scroll to position [15679, 0]
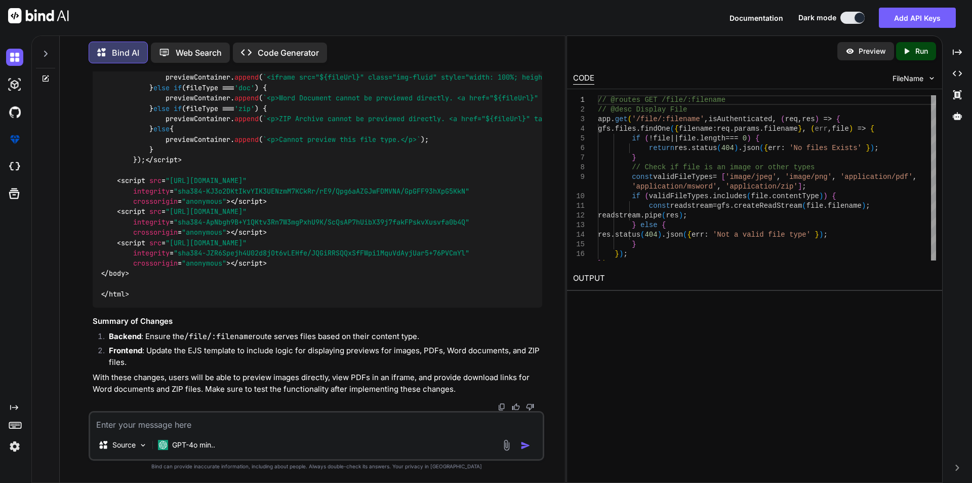
type textarea "x"
click at [176, 423] on textarea at bounding box center [316, 421] width 453 height 18
paste textarea "This is the index.ejs code for frontend side <!DOCTYPE html> <html lang="en"> <…"
type textarea "This is the index.ejs code for frontend side <!DOCTYPE html> <html lang="en"> <…"
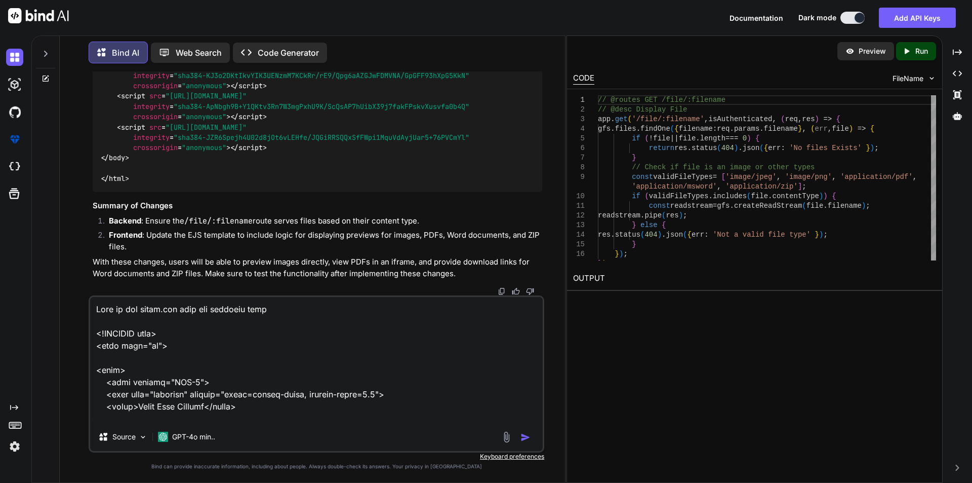
scroll to position [6431, 0]
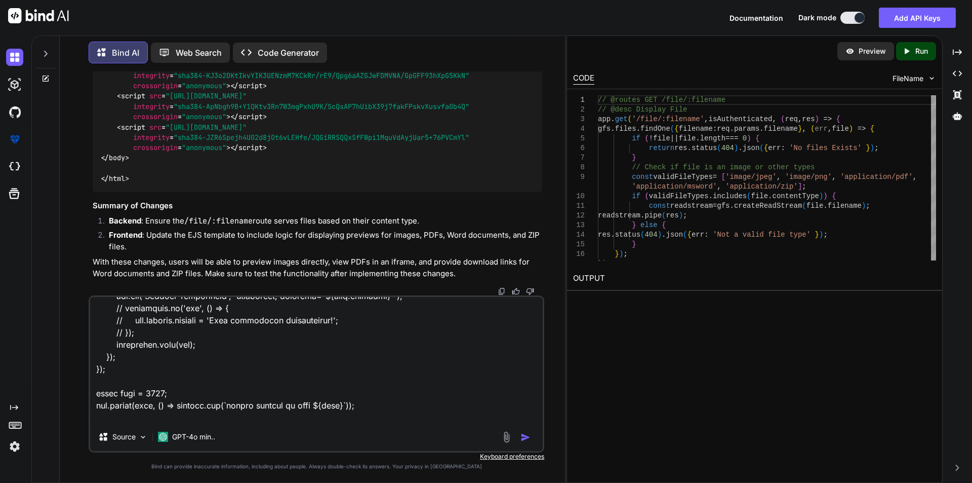
type textarea "x"
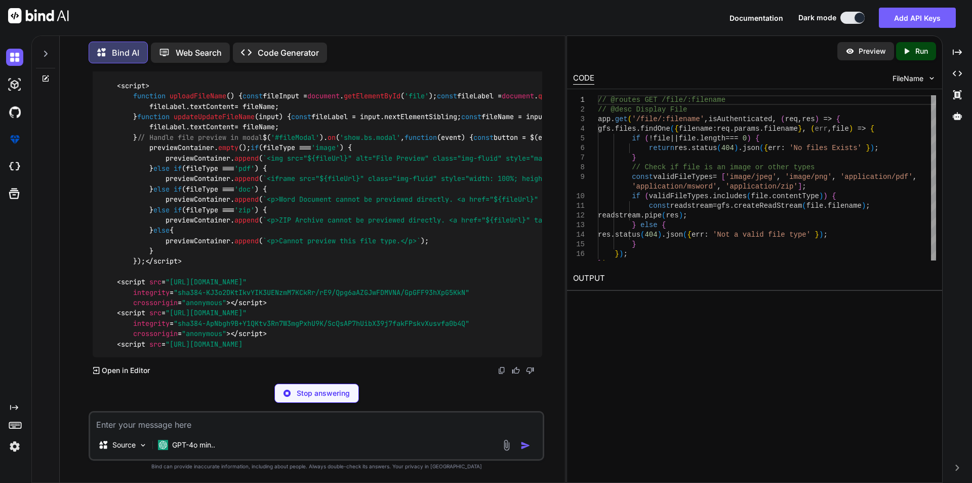
scroll to position [17538, 0]
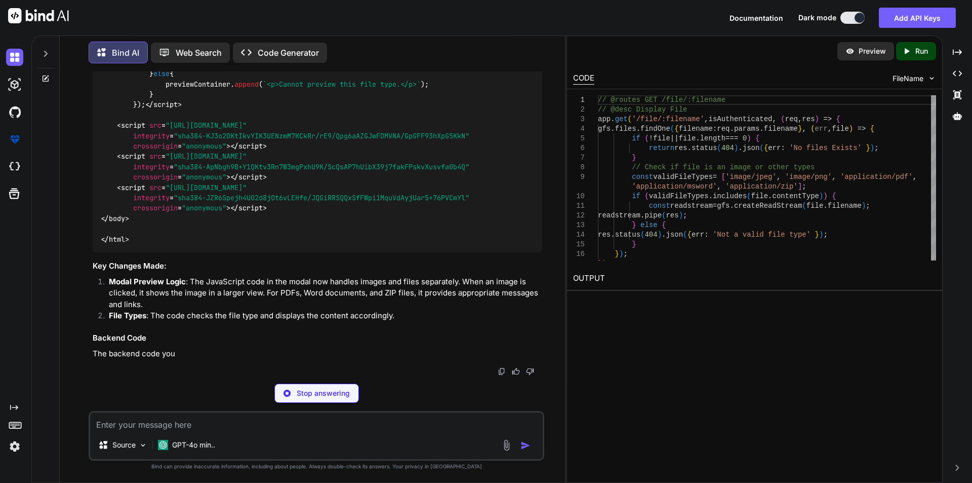
scroll to position [19581, 0]
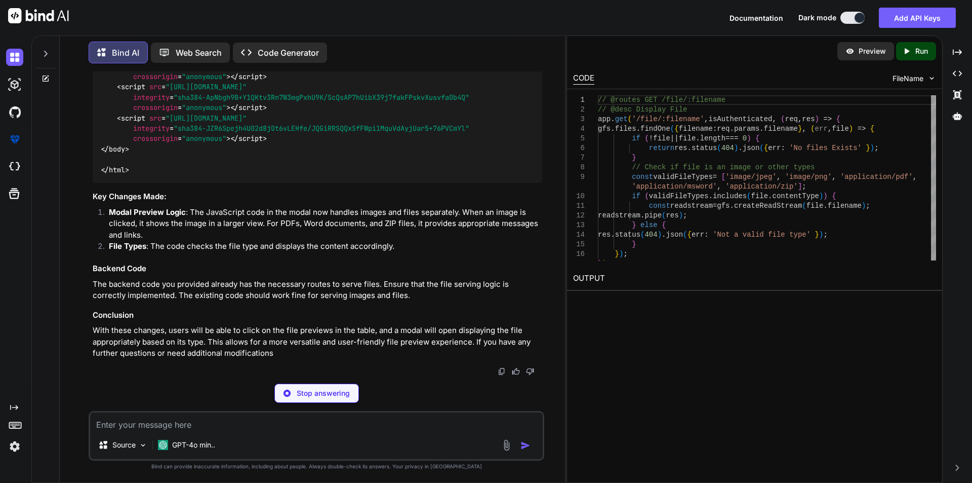
type textarea "x"
type textarea "js" integrity="sha384-JZR6Spejh4U02d8jOt6vLEHfe/JQGiRRSQQxSfFWpi1MquVdAyjUar5+7…"
type textarea "x"
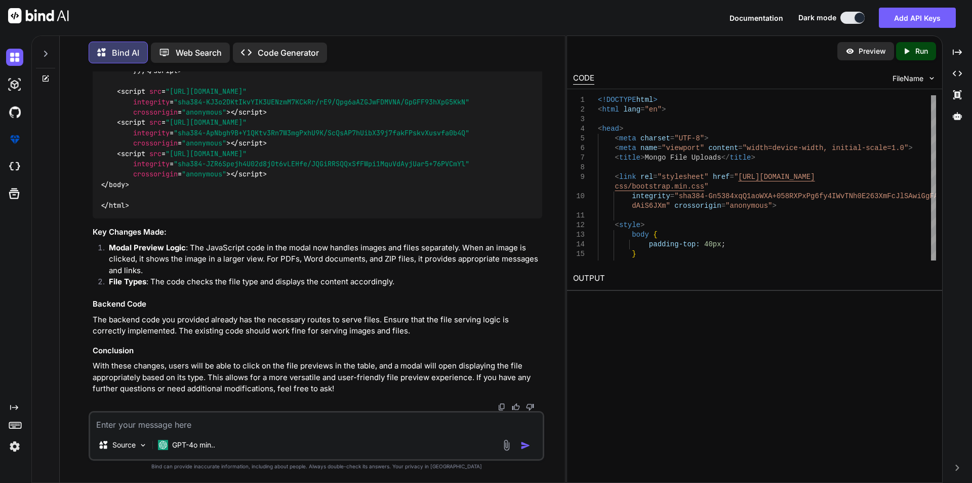
scroll to position [19462, 0]
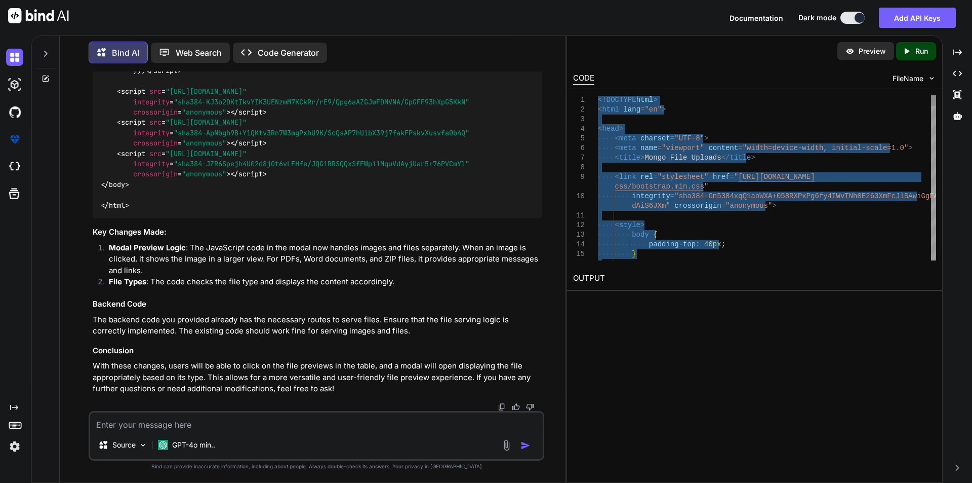
type textarea "integrity="sha384-Gn5384xqQ1aoWXA+058RXPxPg6fy4IWvTNh0E263XmFcJlSAwiGgFAW/dAiS6…"
